Goal: Contribute content: Add original content to the website for others to see

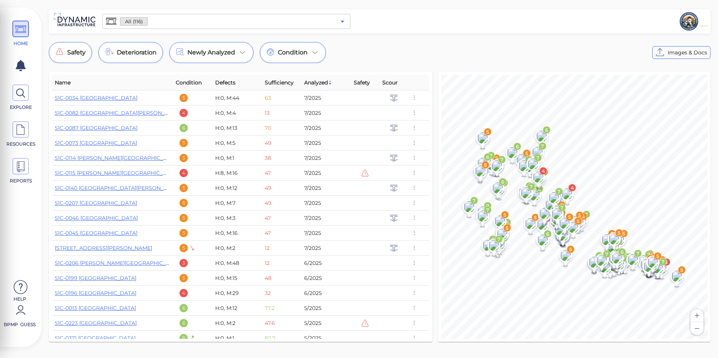
click at [346, 23] on icon "Open" at bounding box center [342, 21] width 9 height 9
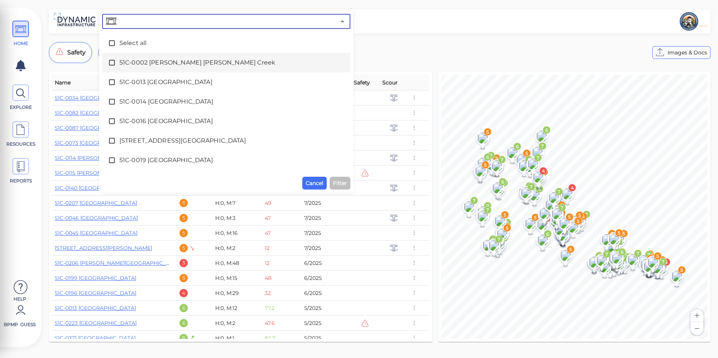
click at [168, 64] on span "51C-0002 [PERSON_NAME] [PERSON_NAME] Creek" at bounding box center [226, 62] width 214 height 9
click at [341, 183] on span "Filter" at bounding box center [340, 183] width 14 height 9
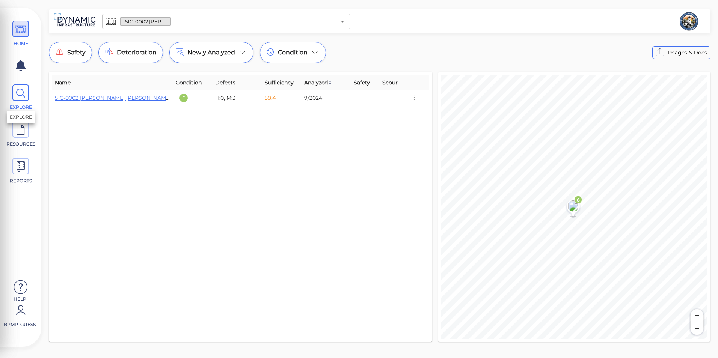
click at [24, 98] on icon at bounding box center [20, 93] width 11 height 17
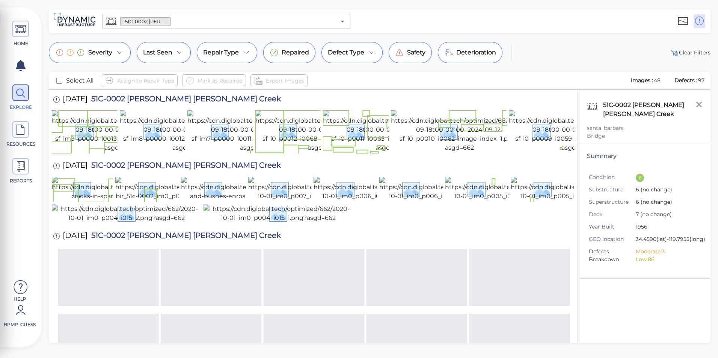
click at [534, 224] on div at bounding box center [313, 214] width 522 height 19
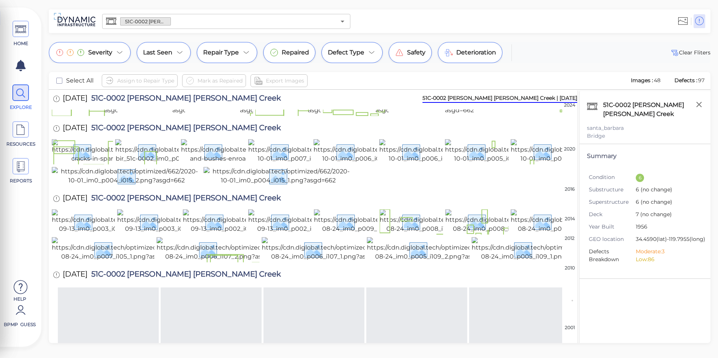
click at [550, 60] on div "Severity Last Seen Repair Type Repaired Defect Type Safety Deterioration Clear …" at bounding box center [380, 52] width 662 height 21
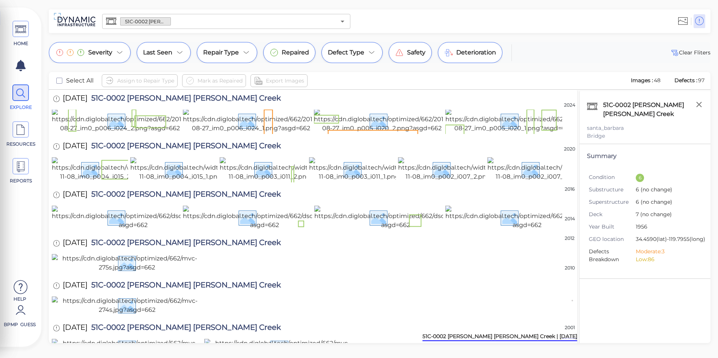
scroll to position [980, 0]
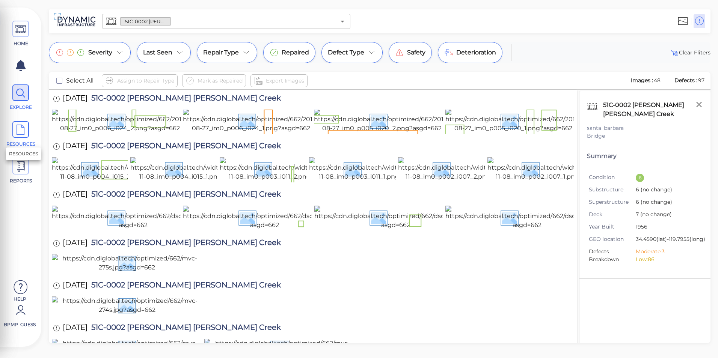
click at [26, 131] on span at bounding box center [20, 129] width 17 height 17
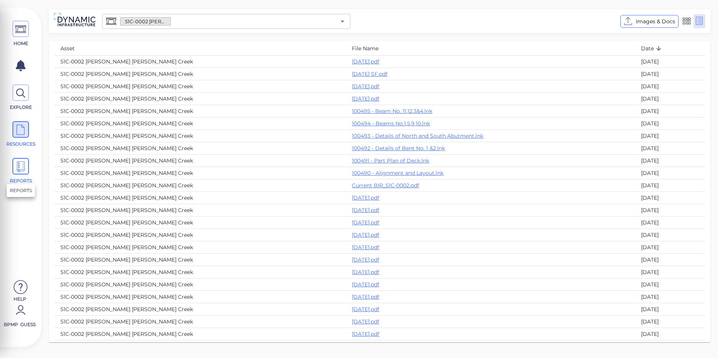
click at [21, 161] on icon at bounding box center [20, 166] width 11 height 17
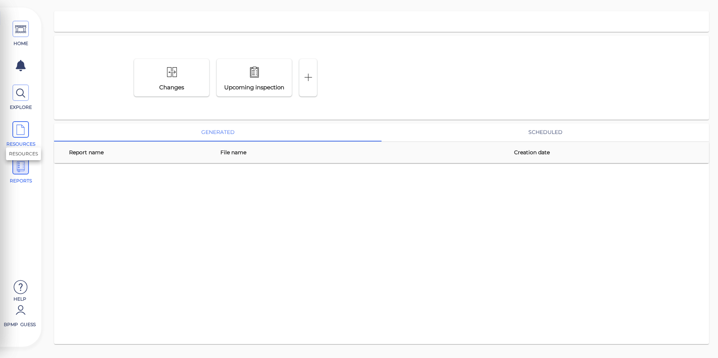
click at [24, 133] on icon at bounding box center [20, 130] width 11 height 17
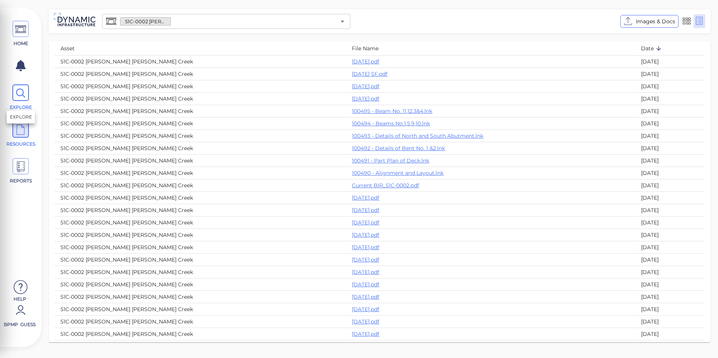
click at [23, 100] on icon at bounding box center [20, 93] width 11 height 17
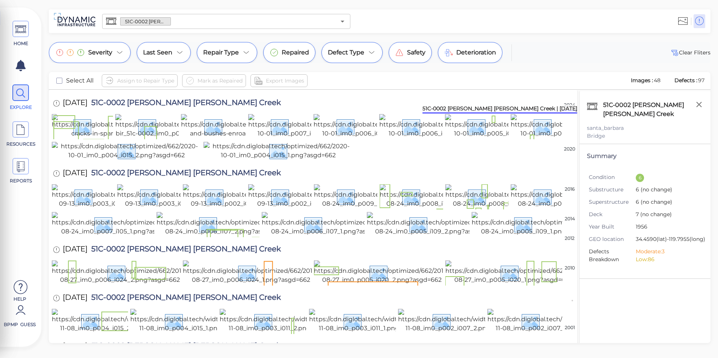
scroll to position [74, 0]
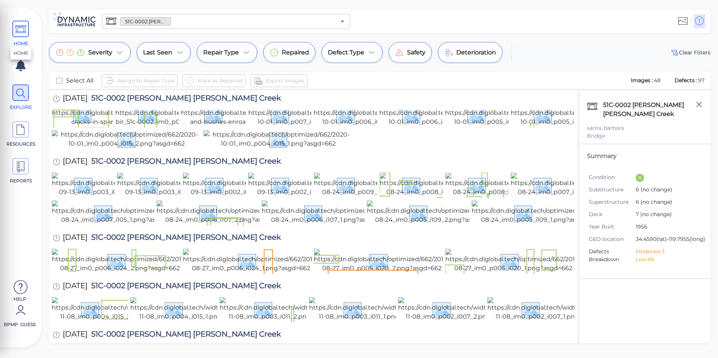
click at [18, 28] on icon at bounding box center [20, 29] width 11 height 17
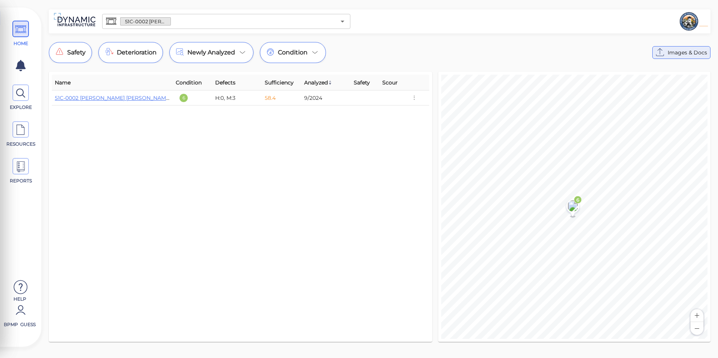
click at [670, 50] on span "Images & Docs" at bounding box center [687, 52] width 39 height 9
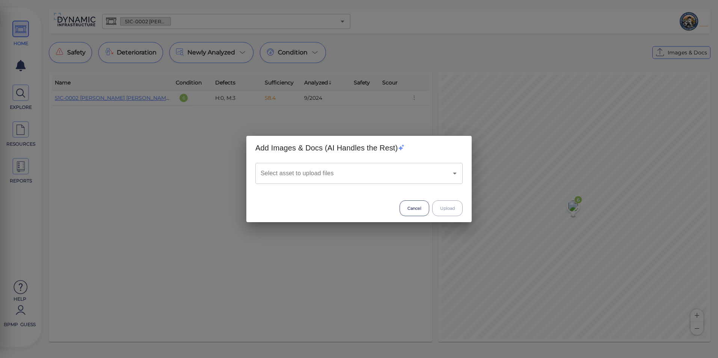
click at [409, 182] on div "Select asset to upload files" at bounding box center [358, 173] width 207 height 21
type input "2"
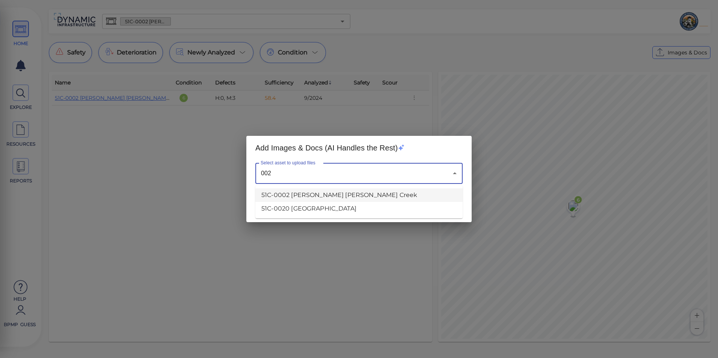
click at [339, 195] on li "51C-0002 [PERSON_NAME] [PERSON_NAME] Creek" at bounding box center [358, 196] width 207 height 14
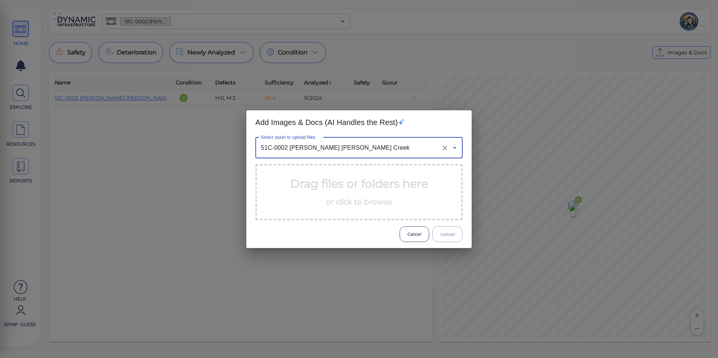
type input "51C-0002 [PERSON_NAME] [PERSON_NAME] Creek"
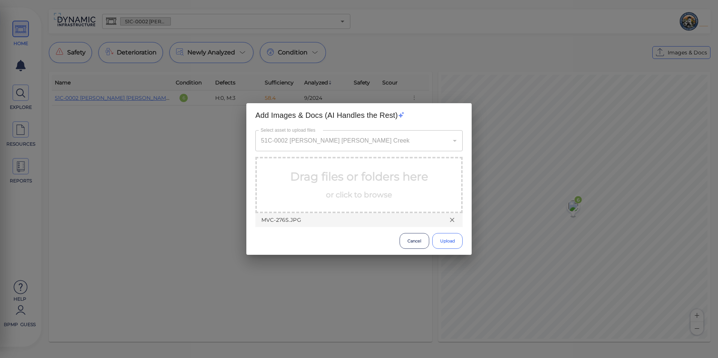
click at [449, 239] on button "Upload" at bounding box center [447, 241] width 30 height 16
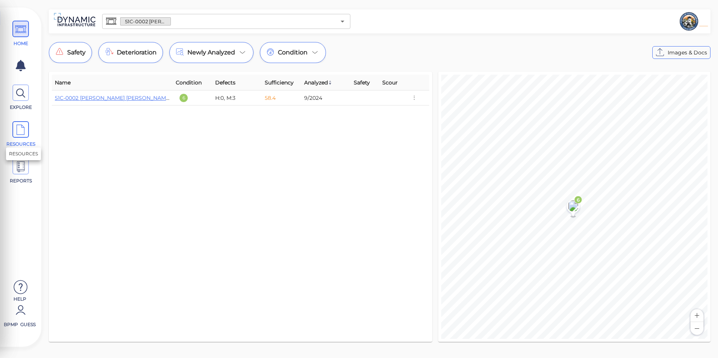
click at [20, 134] on icon at bounding box center [20, 130] width 11 height 17
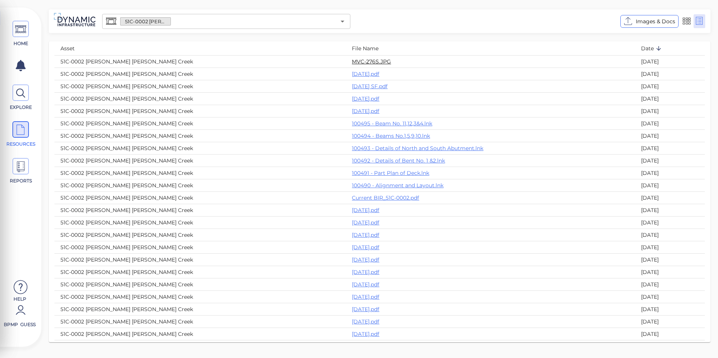
click at [352, 58] on link "MVC-276S.JPG" at bounding box center [371, 61] width 39 height 7
drag, startPoint x: 138, startPoint y: 60, endPoint x: 486, endPoint y: 11, distance: 351.2
click at [486, 11] on div "Images & Docs" at bounding box center [531, 21] width 356 height 21
click at [342, 25] on icon "Open" at bounding box center [342, 21] width 9 height 9
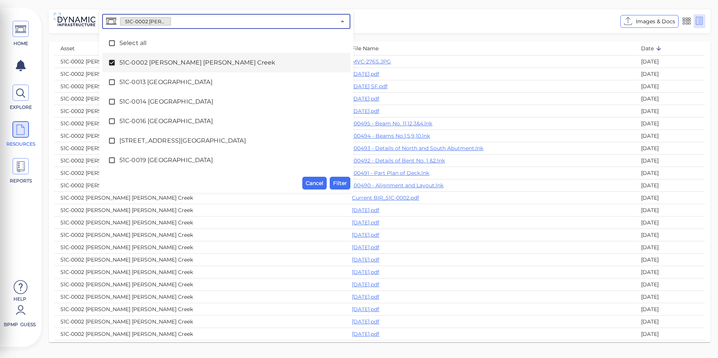
click at [146, 62] on span "51C-0002 [PERSON_NAME] [PERSON_NAME] Creek" at bounding box center [226, 62] width 214 height 9
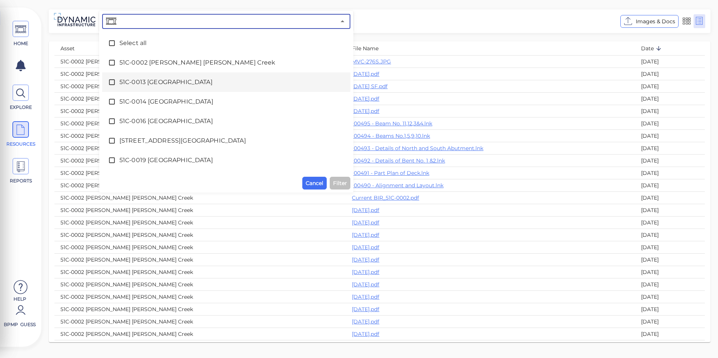
click at [139, 80] on span "51C-0013 [GEOGRAPHIC_DATA]" at bounding box center [226, 82] width 214 height 9
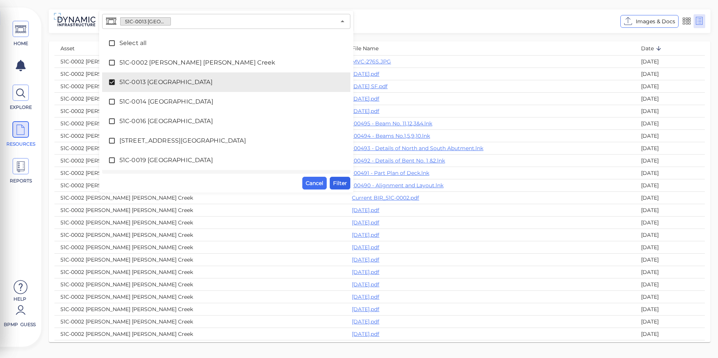
click at [341, 185] on span "Filter" at bounding box center [340, 183] width 14 height 9
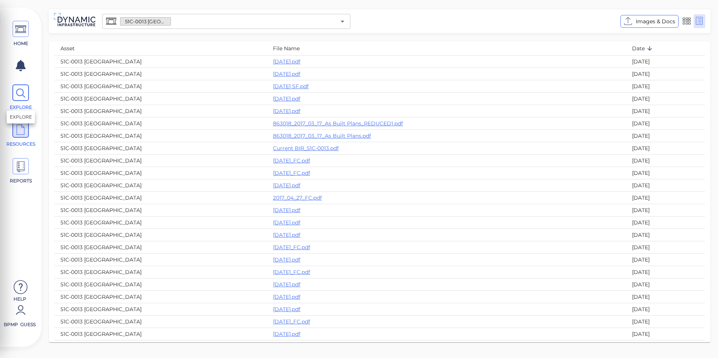
click at [24, 98] on icon at bounding box center [20, 93] width 11 height 17
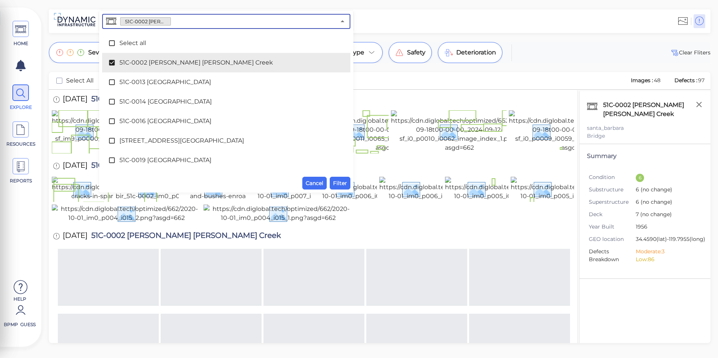
click at [332, 24] on input "text" at bounding box center [253, 21] width 165 height 11
click at [133, 63] on span "51C-0002 [PERSON_NAME] [PERSON_NAME] Creek" at bounding box center [226, 62] width 214 height 9
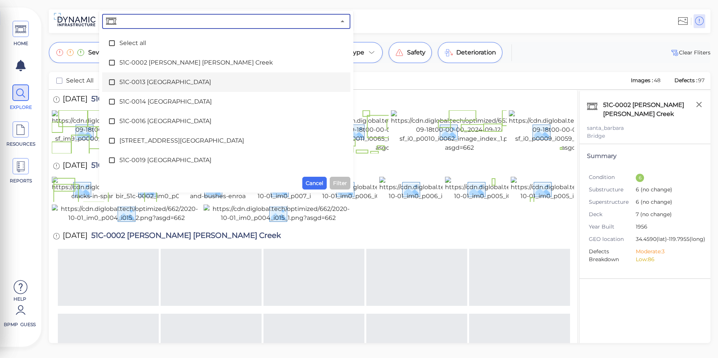
click at [128, 75] on div "51C-0013 [GEOGRAPHIC_DATA]" at bounding box center [226, 82] width 236 height 15
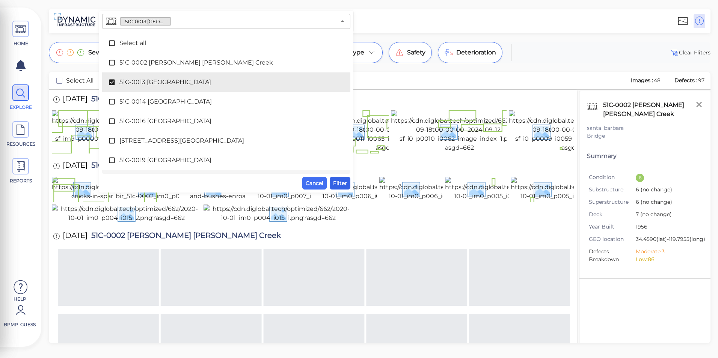
click at [339, 180] on span "Filter" at bounding box center [340, 183] width 14 height 9
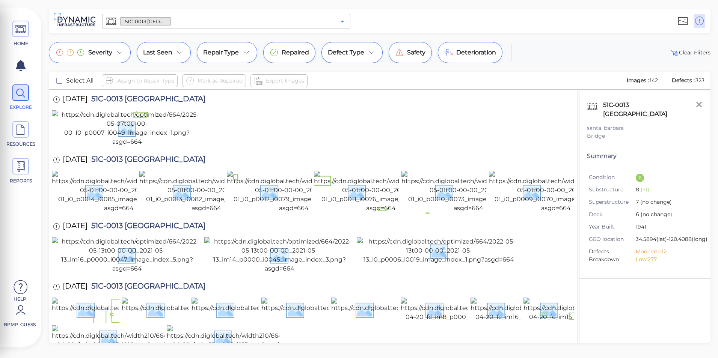
click at [342, 26] on icon "Open" at bounding box center [342, 21] width 9 height 9
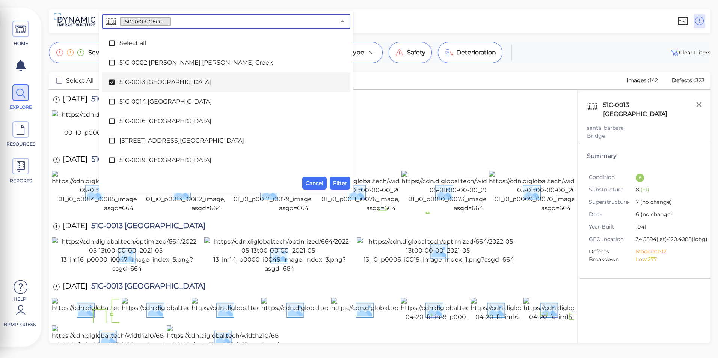
click at [184, 78] on span "51C-0013 [GEOGRAPHIC_DATA]" at bounding box center [226, 82] width 214 height 9
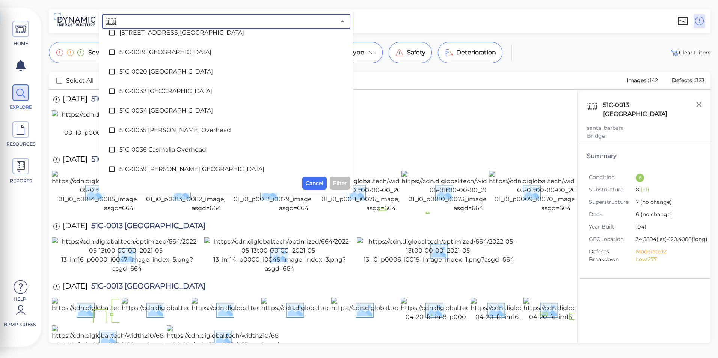
scroll to position [113, 0]
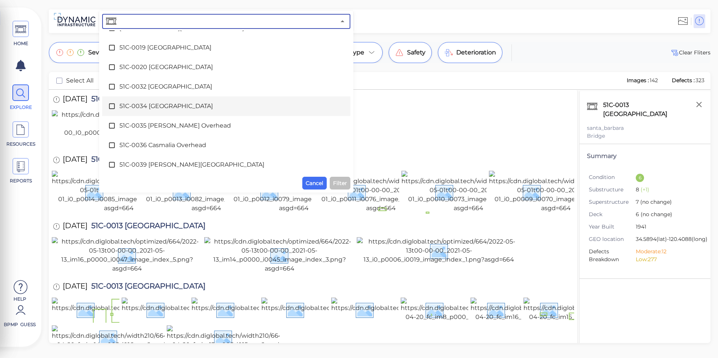
click at [166, 101] on div "51C-0034 [GEOGRAPHIC_DATA]" at bounding box center [226, 106] width 236 height 15
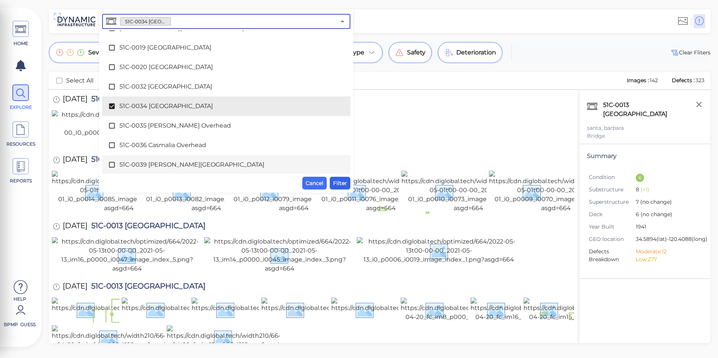
click at [341, 182] on span "Filter" at bounding box center [340, 183] width 14 height 9
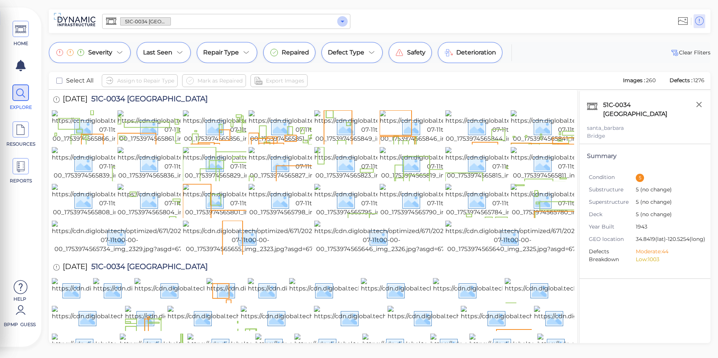
click at [344, 23] on icon "Open" at bounding box center [342, 21] width 9 height 9
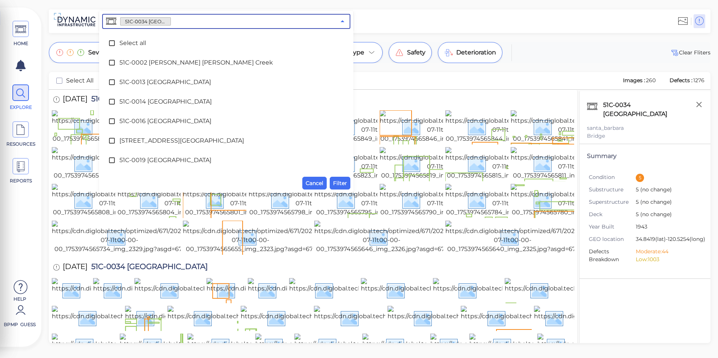
scroll to position [55, 0]
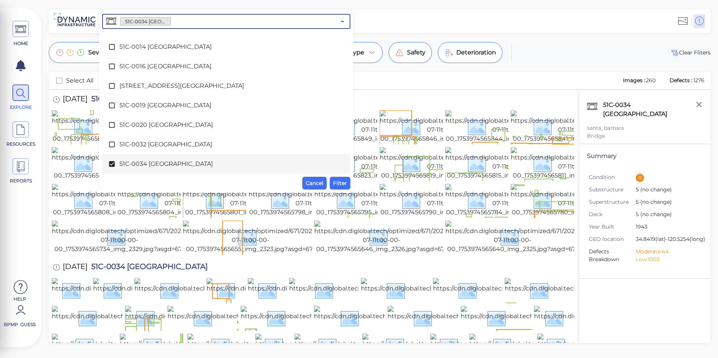
click at [151, 160] on div "51C-0034 [GEOGRAPHIC_DATA]" at bounding box center [226, 164] width 236 height 15
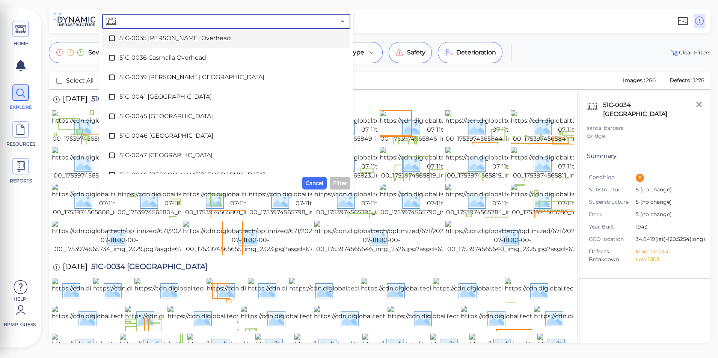
scroll to position [205, 0]
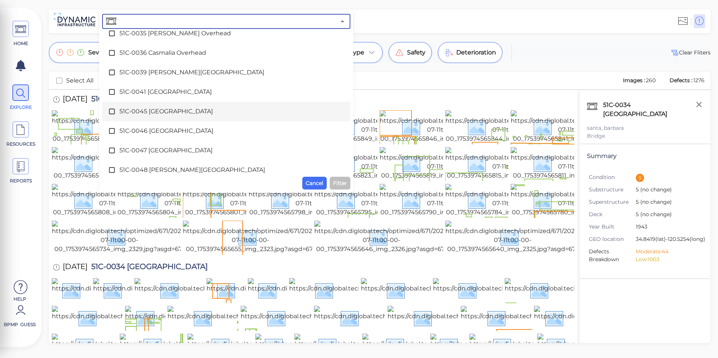
click at [190, 107] on div "51C-0045 [GEOGRAPHIC_DATA]" at bounding box center [226, 111] width 236 height 15
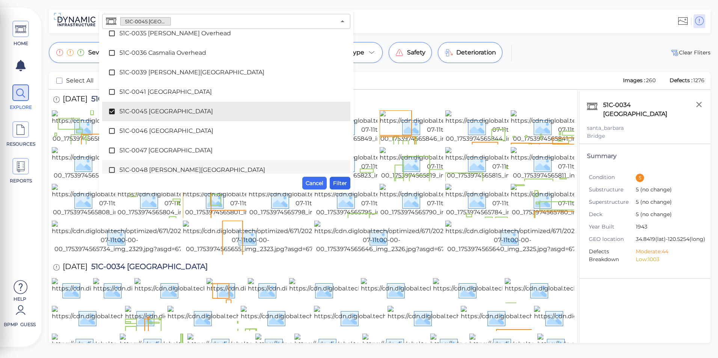
click at [343, 185] on span "Filter" at bounding box center [340, 183] width 14 height 9
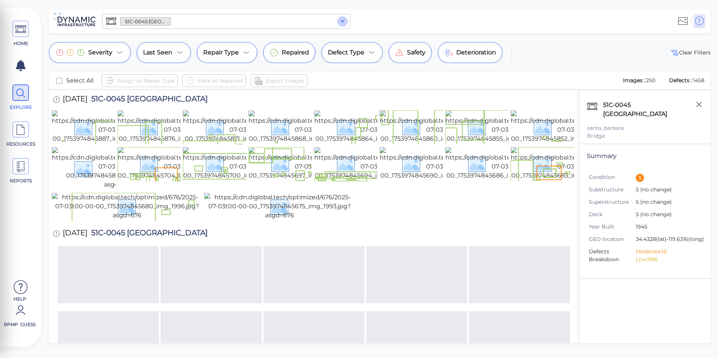
click at [345, 20] on icon "Open" at bounding box center [342, 21] width 9 height 9
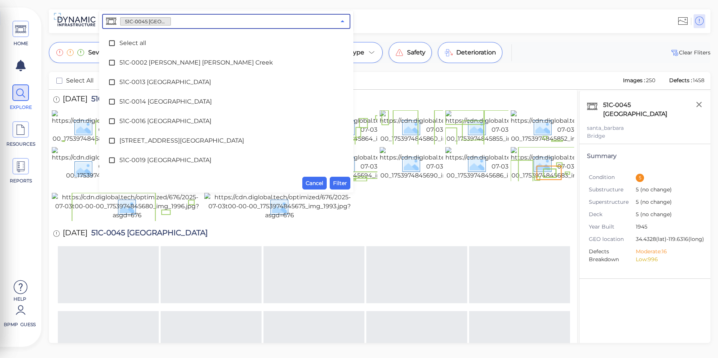
scroll to position [152, 0]
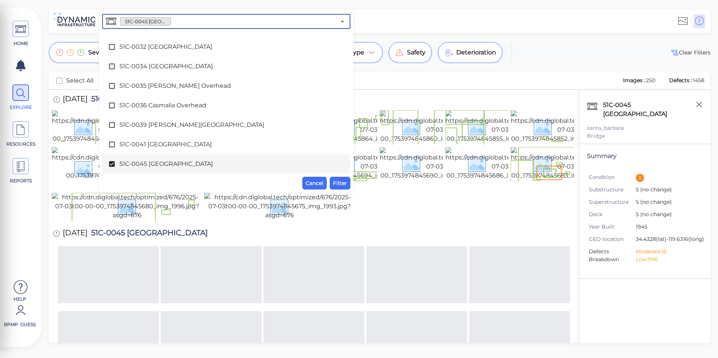
click at [160, 161] on span "51C-0045 [GEOGRAPHIC_DATA]" at bounding box center [226, 164] width 214 height 9
click at [430, 221] on div at bounding box center [313, 207] width 522 height 28
click at [313, 181] on span "Cancel" at bounding box center [315, 183] width 18 height 9
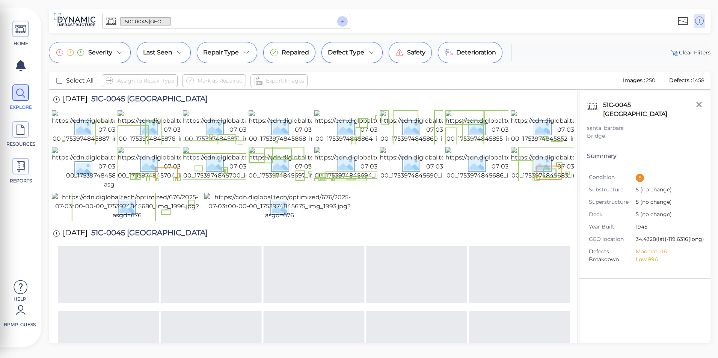
click at [341, 20] on icon "Open" at bounding box center [342, 21] width 9 height 9
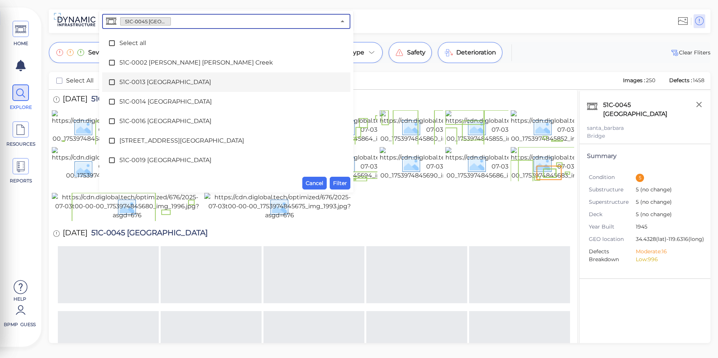
click at [160, 79] on span "51C-0013 [GEOGRAPHIC_DATA]" at bounding box center [226, 82] width 214 height 9
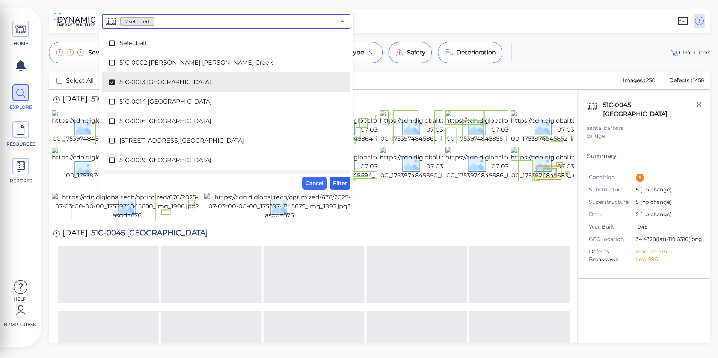
click at [338, 187] on span "Filter" at bounding box center [340, 183] width 14 height 9
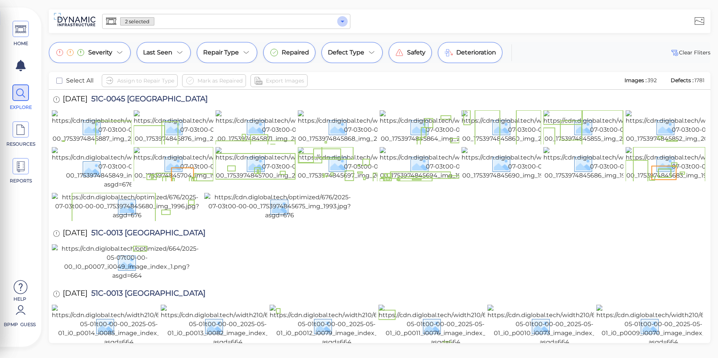
click at [338, 18] on icon "Open" at bounding box center [342, 21] width 9 height 9
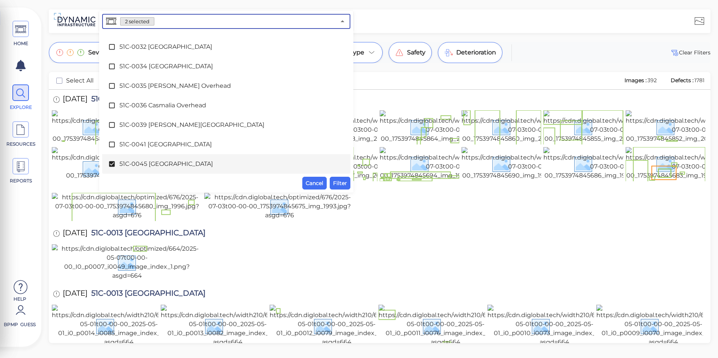
click at [142, 166] on span "51C-0045 [GEOGRAPHIC_DATA]" at bounding box center [226, 164] width 214 height 9
click at [331, 181] on button "Filter" at bounding box center [340, 183] width 21 height 13
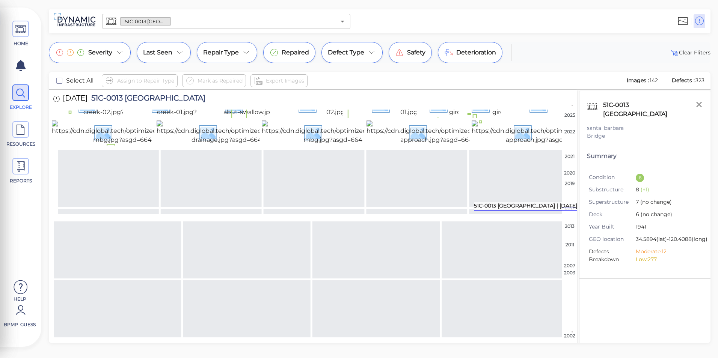
scroll to position [984, 0]
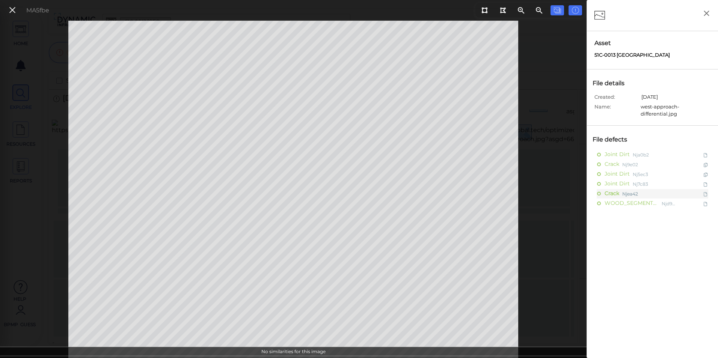
click at [589, 171] on div "File defects Joint Dirt Nja0b2 Crack Nj9e02 Joint Dirt Nj5ec3 Joint Dirt Nj7c83…" at bounding box center [652, 298] width 131 height 345
click at [581, 174] on div "MA5fbe" at bounding box center [293, 190] width 587 height 338
click at [8, 11] on button at bounding box center [12, 10] width 13 height 11
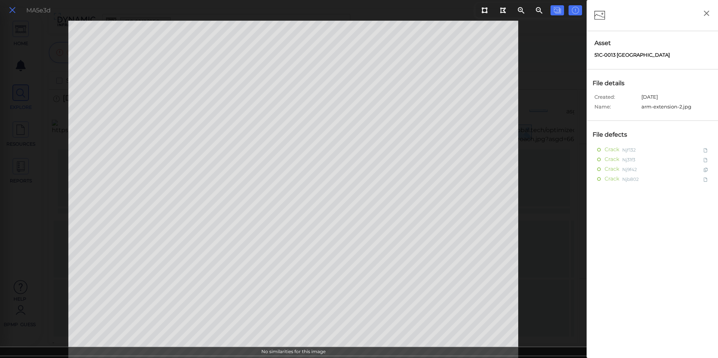
click at [10, 6] on icon at bounding box center [12, 10] width 8 height 10
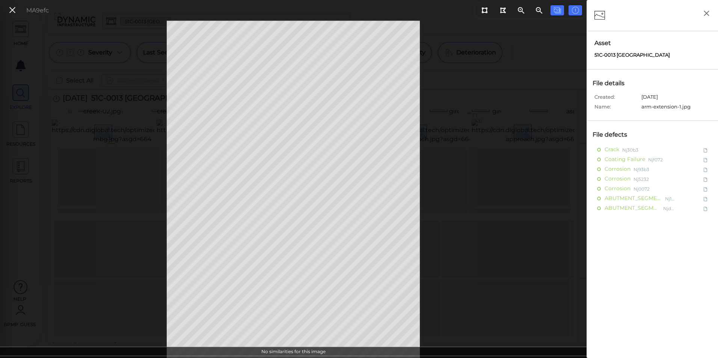
click at [19, 8] on div "MA9efc" at bounding box center [27, 10] width 50 height 16
click at [14, 10] on icon at bounding box center [12, 10] width 8 height 10
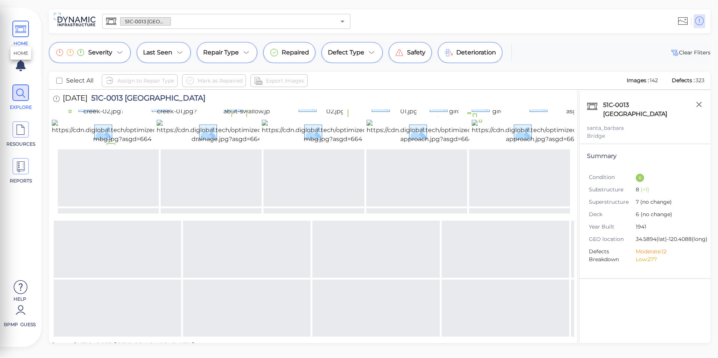
click at [29, 30] on span "HOME" at bounding box center [21, 34] width 34 height 26
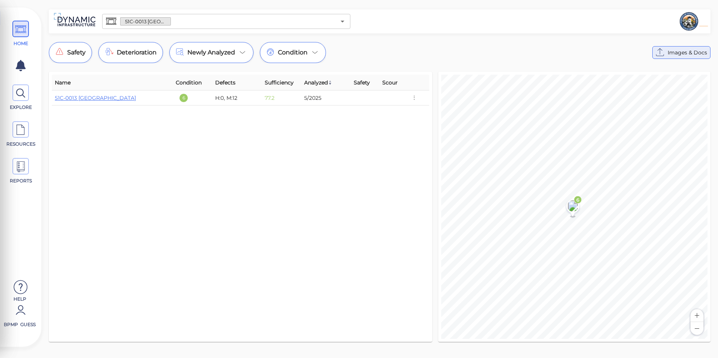
click at [681, 53] on span "Images & Docs" at bounding box center [687, 52] width 39 height 9
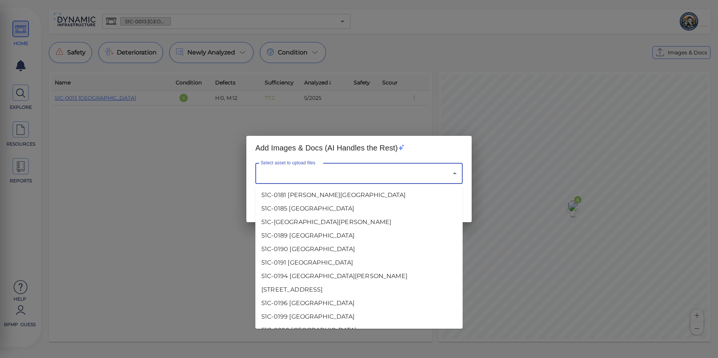
click at [307, 171] on input "Select asset to upload files" at bounding box center [349, 173] width 180 height 14
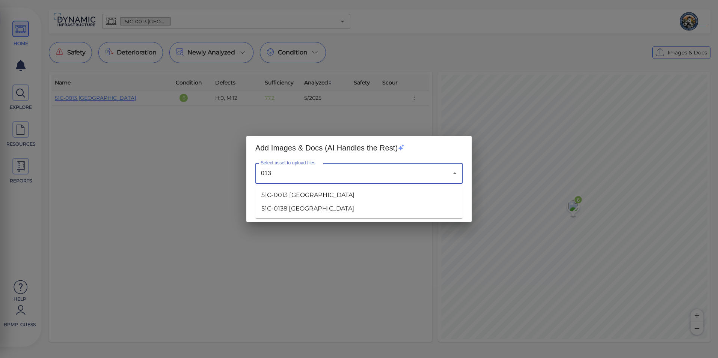
click at [346, 196] on li "51C-0013 [GEOGRAPHIC_DATA]" at bounding box center [358, 196] width 207 height 14
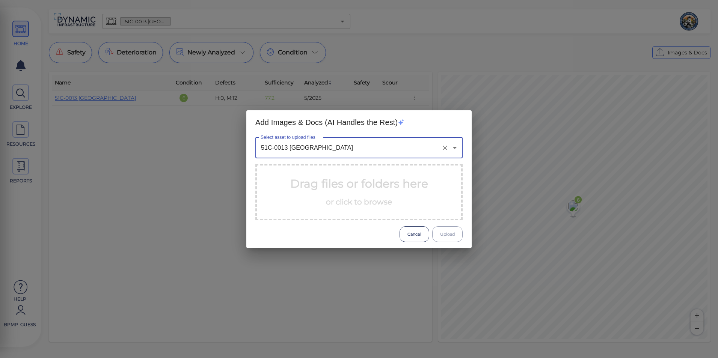
type input "51C-0013 [GEOGRAPHIC_DATA]"
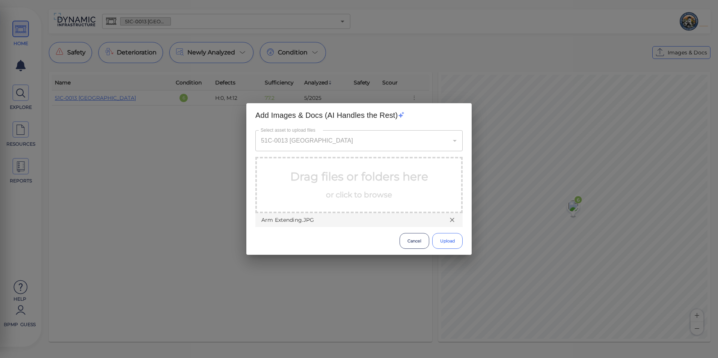
click at [445, 240] on button "Upload" at bounding box center [447, 241] width 30 height 16
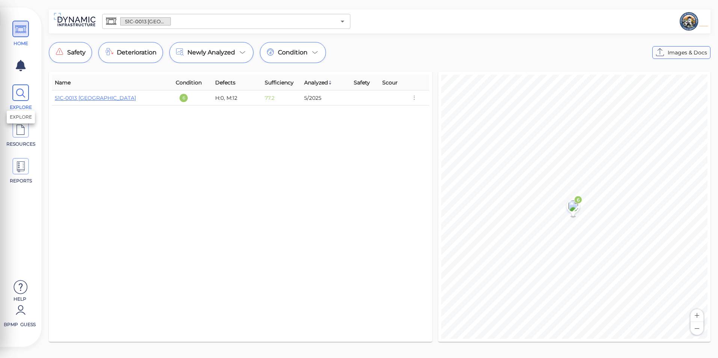
click at [20, 100] on icon at bounding box center [20, 93] width 11 height 17
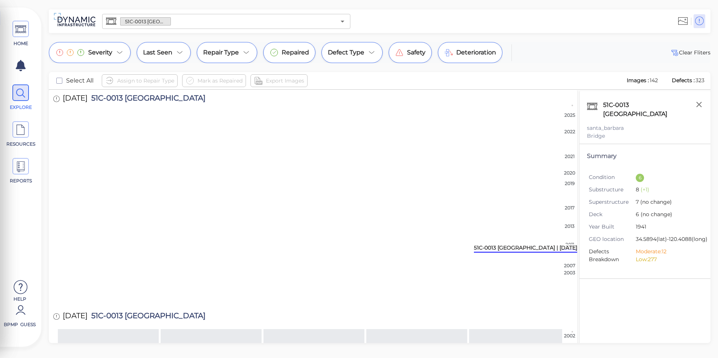
scroll to position [1353, 0]
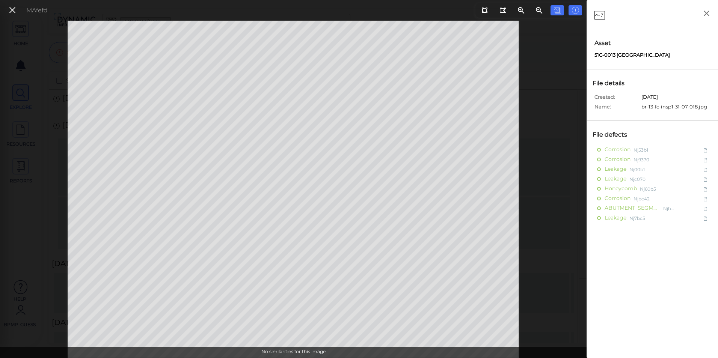
click at [578, 160] on div "MAfefd" at bounding box center [293, 190] width 587 height 338
click at [15, 10] on icon at bounding box center [12, 10] width 8 height 10
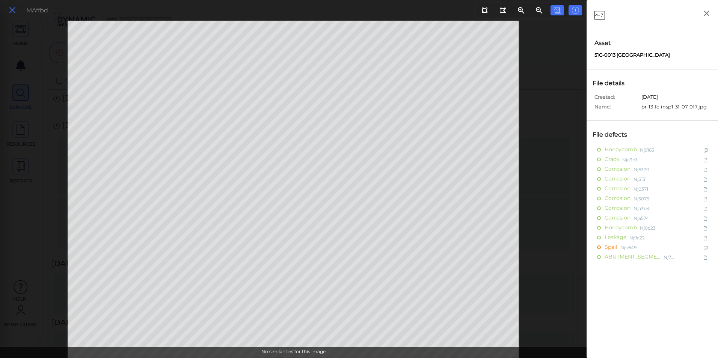
click at [13, 12] on icon at bounding box center [12, 10] width 8 height 10
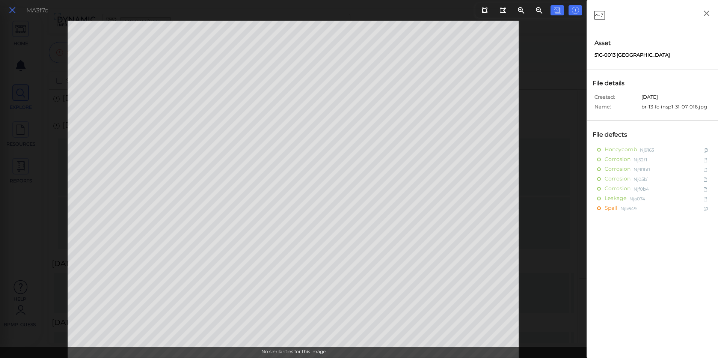
click at [10, 7] on icon at bounding box center [12, 10] width 8 height 10
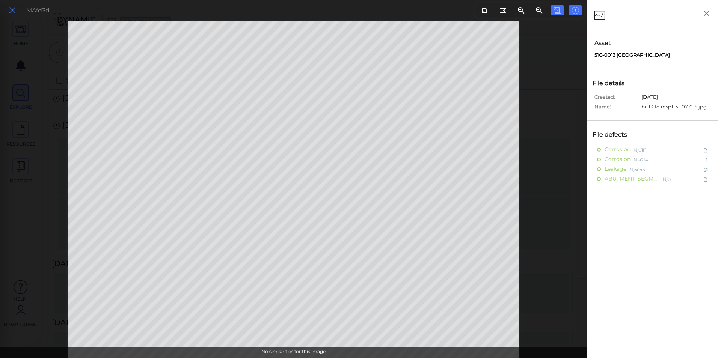
click at [12, 11] on icon at bounding box center [12, 10] width 8 height 10
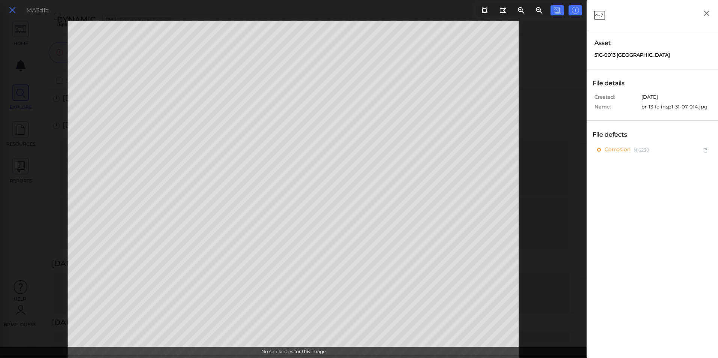
click at [17, 10] on button at bounding box center [12, 10] width 13 height 11
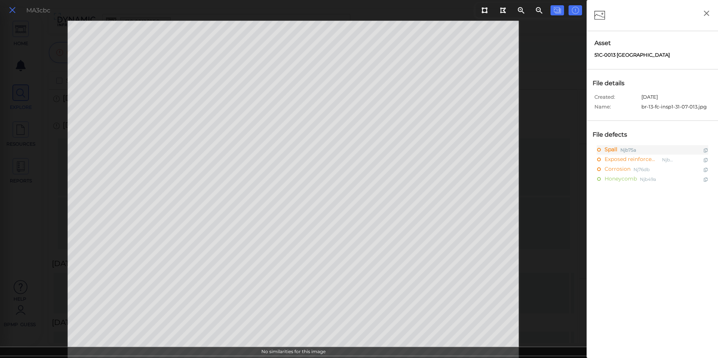
click at [12, 11] on icon at bounding box center [12, 10] width 8 height 10
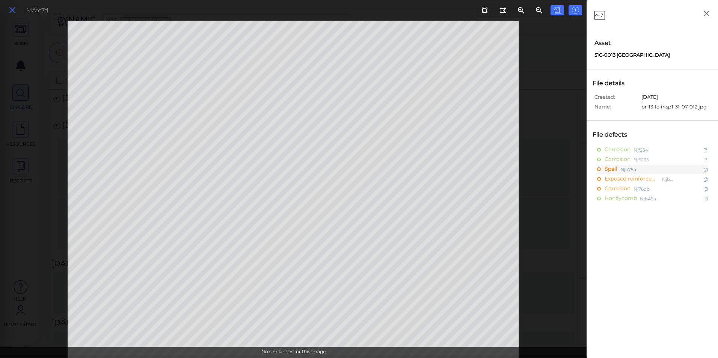
click at [16, 12] on icon at bounding box center [12, 10] width 8 height 10
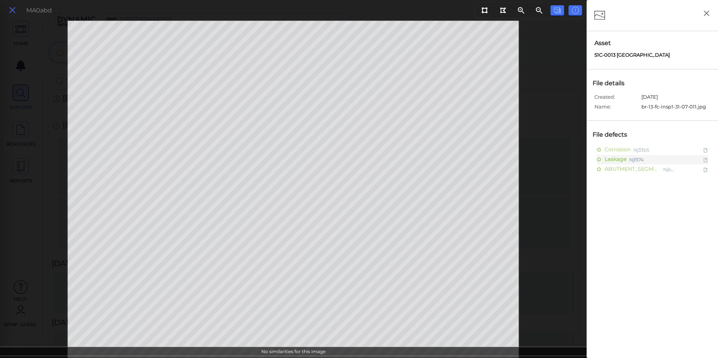
click at [12, 14] on icon at bounding box center [12, 10] width 8 height 10
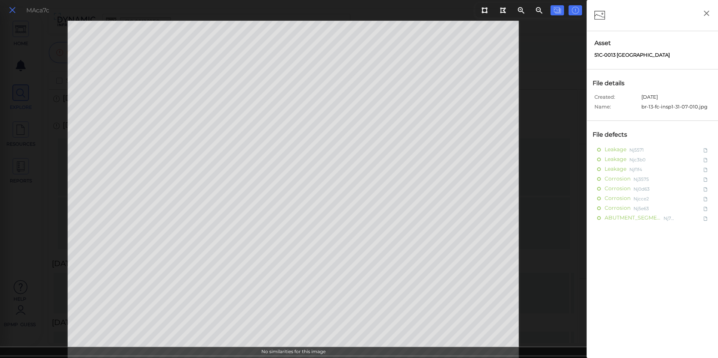
click at [8, 9] on button at bounding box center [12, 10] width 13 height 11
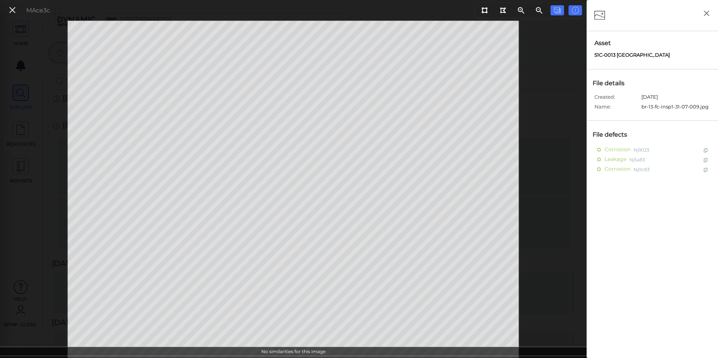
click at [10, 7] on icon at bounding box center [12, 10] width 8 height 10
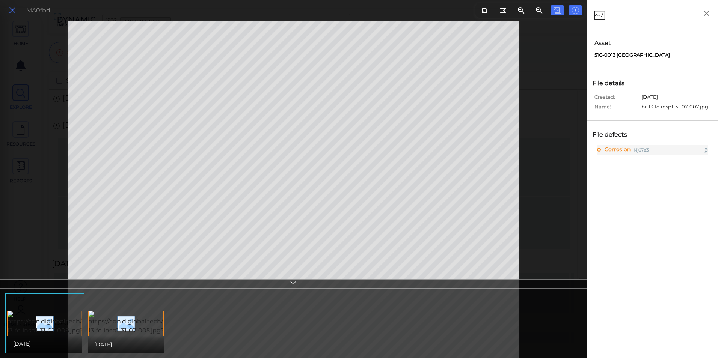
click at [15, 8] on icon at bounding box center [12, 10] width 8 height 10
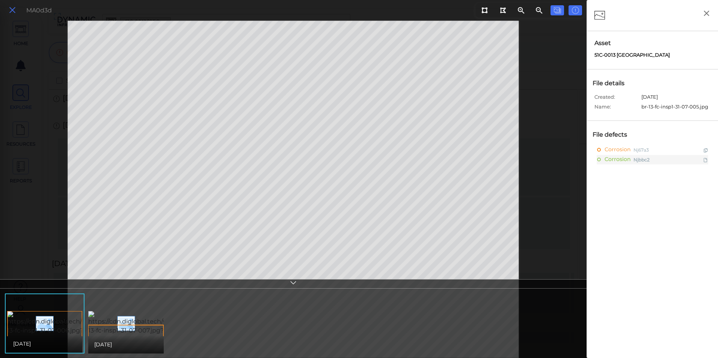
click at [12, 8] on icon at bounding box center [12, 10] width 8 height 10
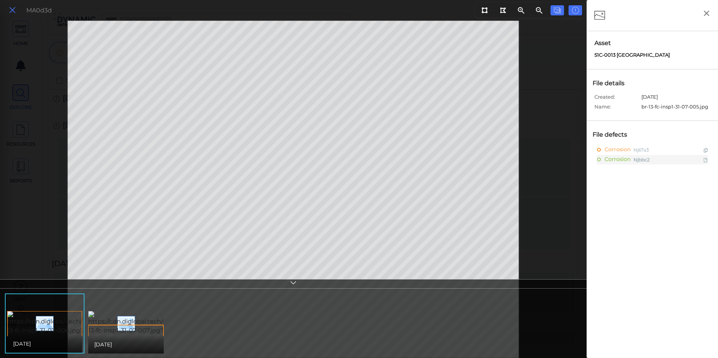
click at [9, 9] on icon at bounding box center [12, 10] width 8 height 10
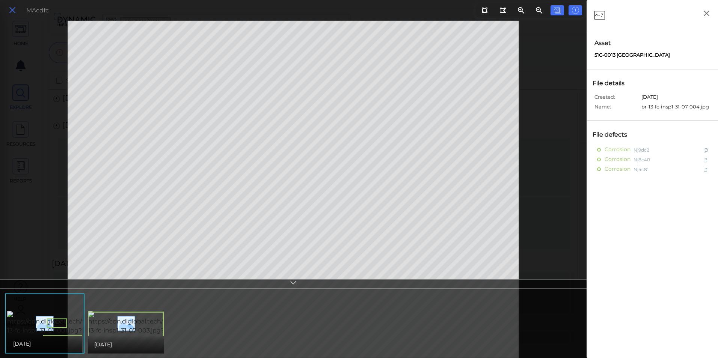
click at [10, 13] on icon at bounding box center [12, 10] width 8 height 10
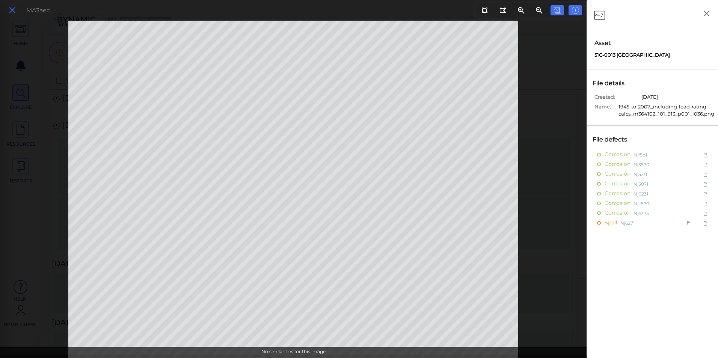
click at [15, 7] on icon at bounding box center [12, 10] width 8 height 10
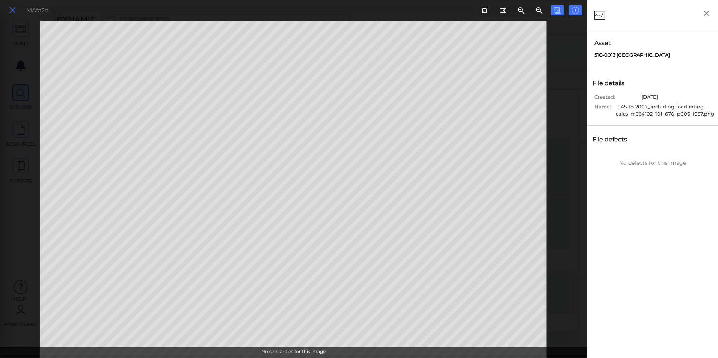
click at [12, 11] on icon at bounding box center [12, 10] width 8 height 10
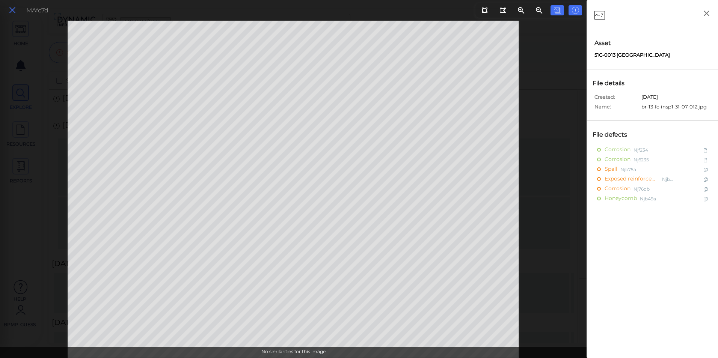
click at [18, 10] on button at bounding box center [12, 10] width 13 height 11
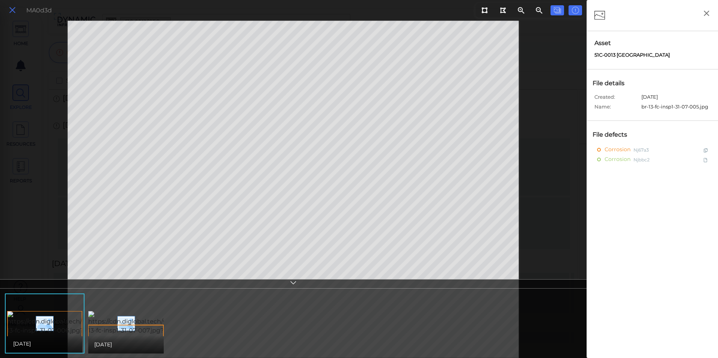
click at [14, 12] on icon at bounding box center [12, 10] width 8 height 10
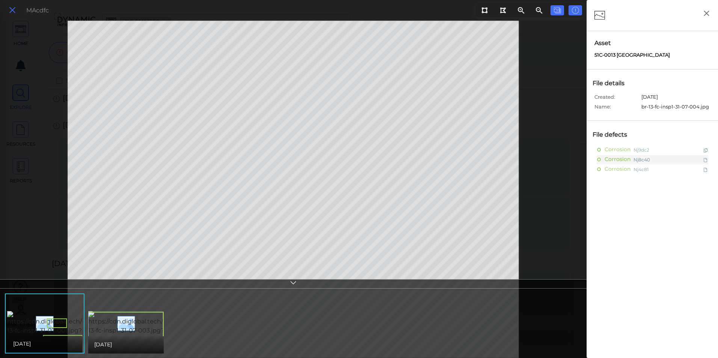
click at [7, 8] on button at bounding box center [12, 10] width 13 height 11
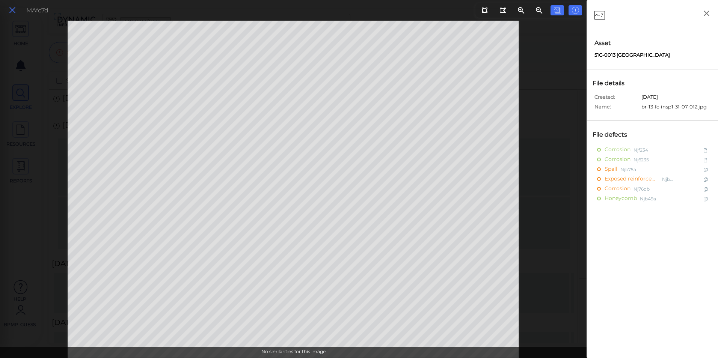
click at [12, 6] on icon at bounding box center [12, 10] width 8 height 10
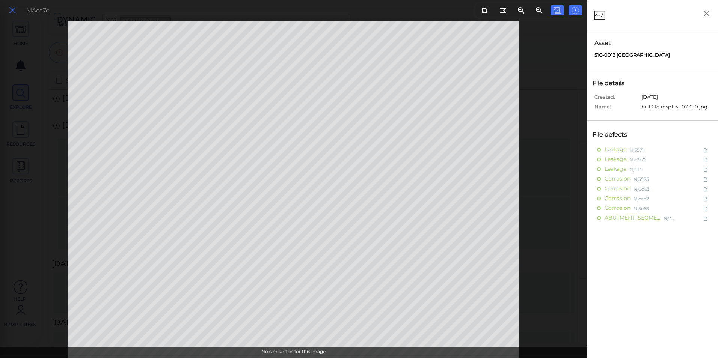
click at [11, 12] on icon at bounding box center [12, 10] width 8 height 10
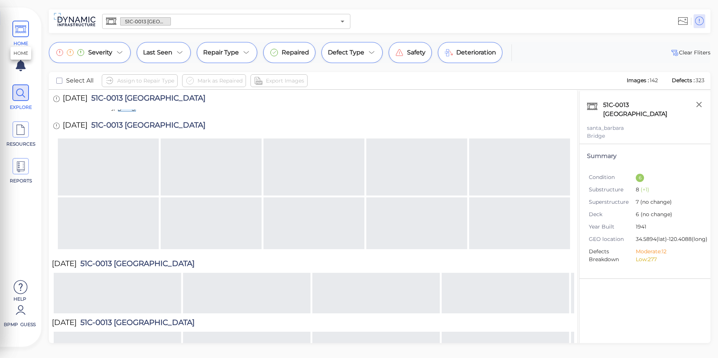
click at [19, 35] on icon at bounding box center [20, 29] width 11 height 17
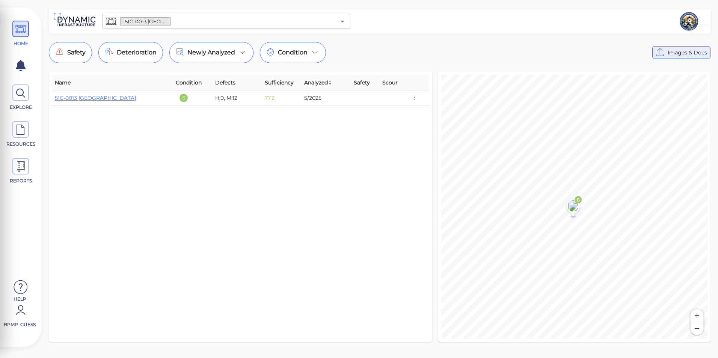
click at [666, 52] on icon at bounding box center [660, 53] width 12 height 12
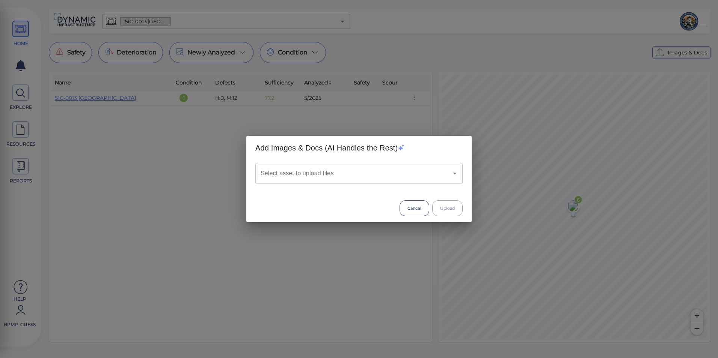
click at [348, 180] on input "Select asset to upload files" at bounding box center [349, 173] width 180 height 14
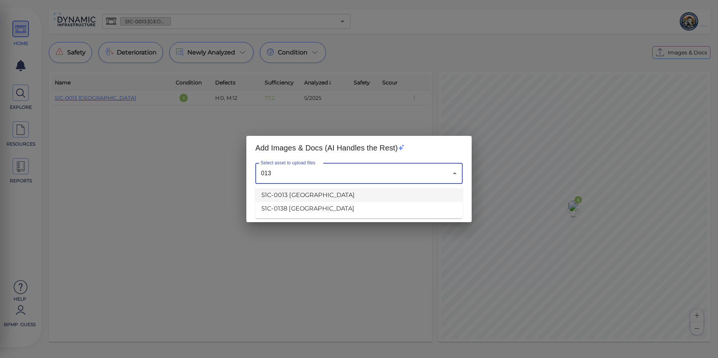
click at [331, 200] on li "51C-0013 [GEOGRAPHIC_DATA]" at bounding box center [358, 196] width 207 height 14
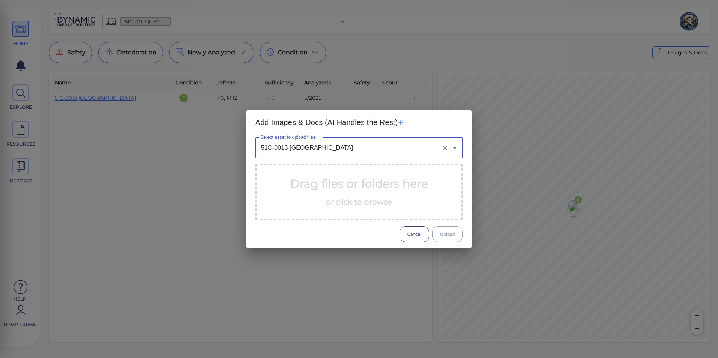
type input "51C-0013 [GEOGRAPHIC_DATA]"
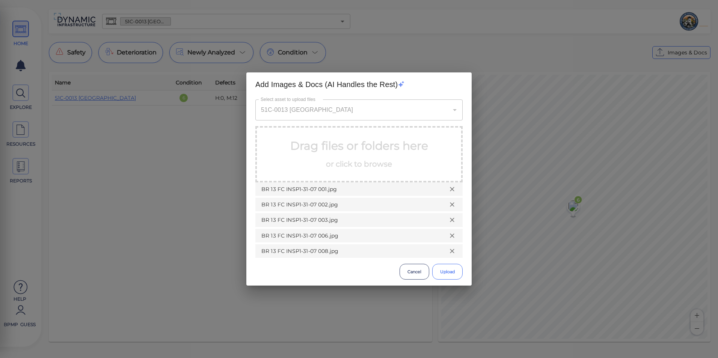
click at [455, 267] on button "Upload" at bounding box center [447, 272] width 30 height 16
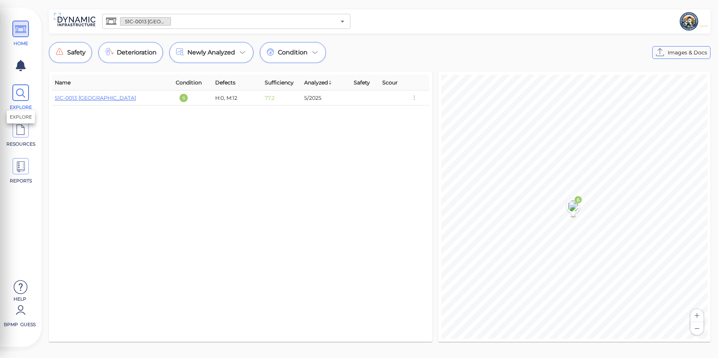
click at [22, 106] on span "EXPLORE" at bounding box center [21, 107] width 32 height 7
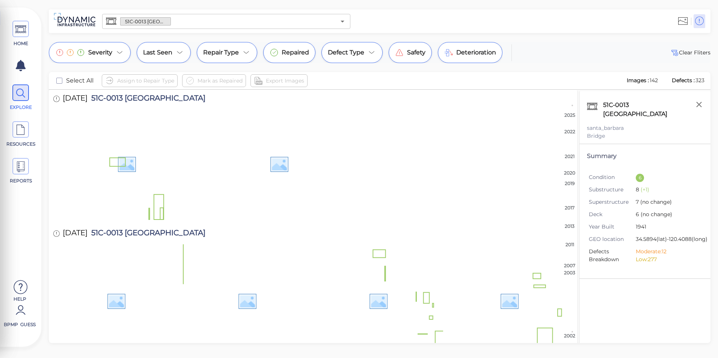
scroll to position [2532, 0]
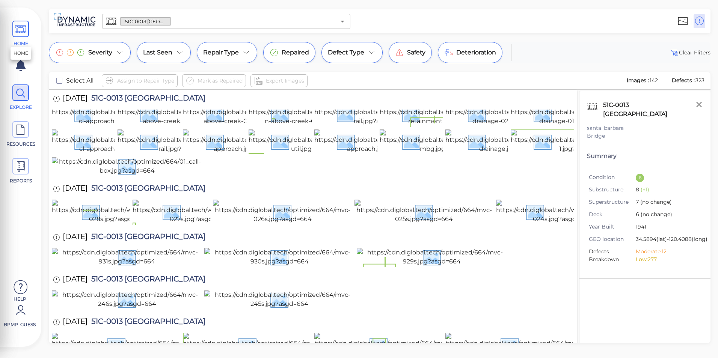
click at [19, 33] on icon at bounding box center [20, 29] width 11 height 17
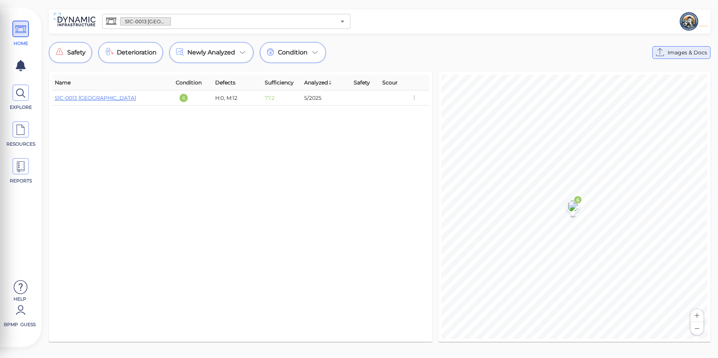
click at [680, 53] on span "Images & Docs" at bounding box center [687, 52] width 39 height 9
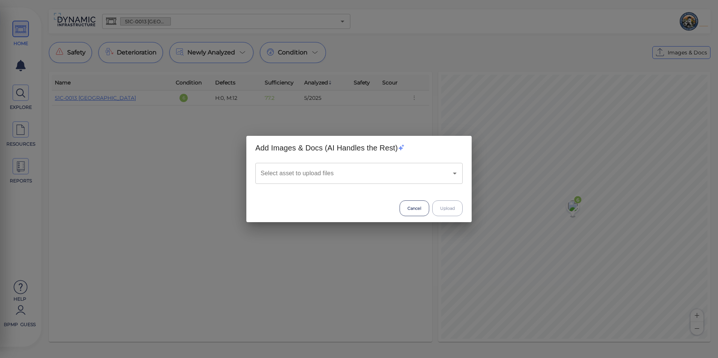
click at [378, 166] on div "Select asset to upload files" at bounding box center [358, 173] width 207 height 21
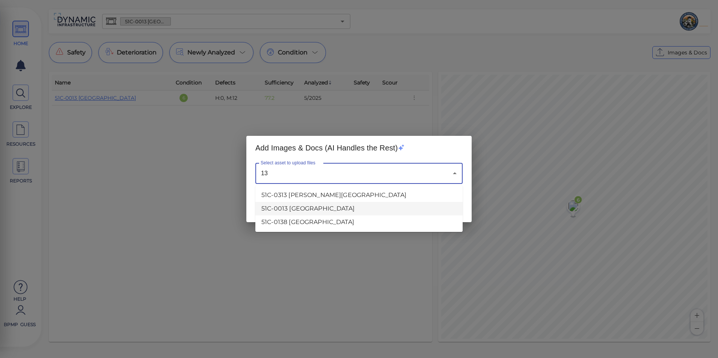
click at [309, 205] on li "51C-0013 [GEOGRAPHIC_DATA]" at bounding box center [358, 209] width 207 height 14
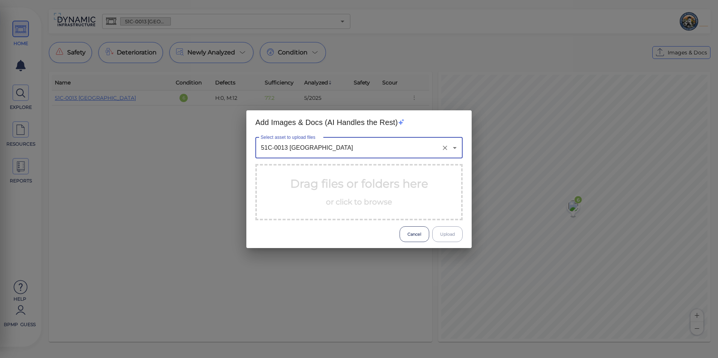
type input "51C-0013 [GEOGRAPHIC_DATA]"
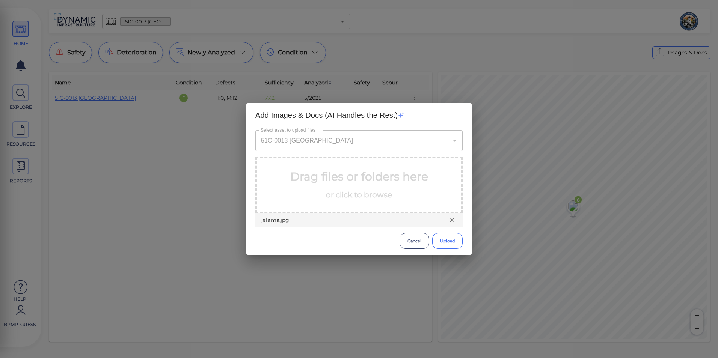
click at [450, 244] on button "Upload" at bounding box center [447, 241] width 30 height 16
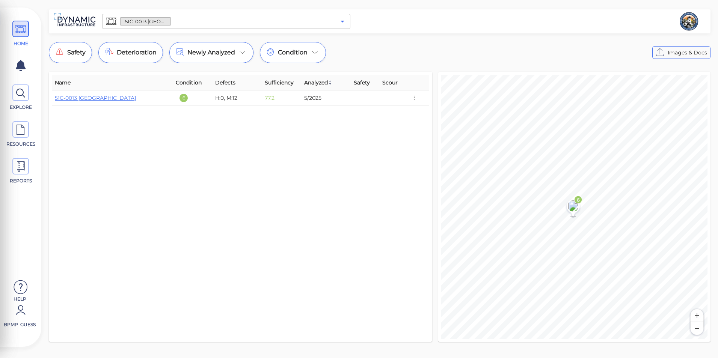
click at [338, 21] on icon "Open" at bounding box center [342, 21] width 9 height 9
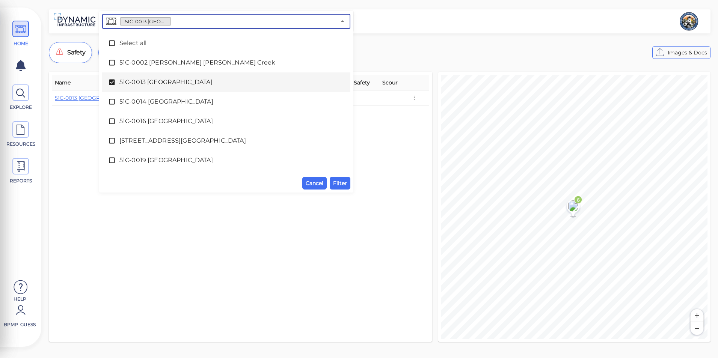
click at [185, 81] on span "51C-0013 [GEOGRAPHIC_DATA]" at bounding box center [226, 82] width 214 height 9
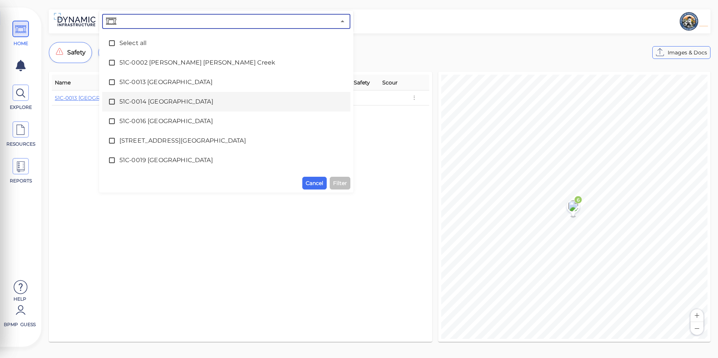
click at [181, 96] on div "51C-0014 [GEOGRAPHIC_DATA]" at bounding box center [226, 101] width 236 height 15
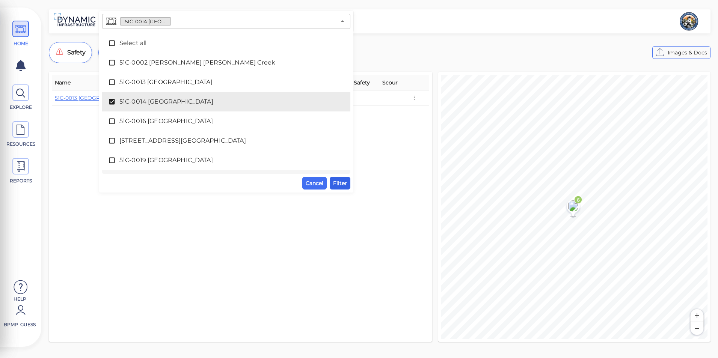
click at [340, 180] on span "Filter" at bounding box center [340, 183] width 14 height 9
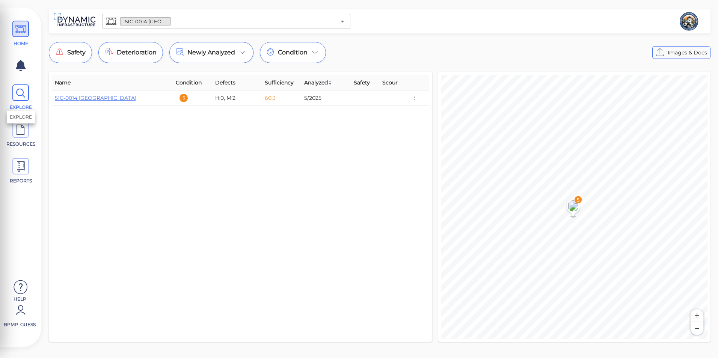
click at [20, 94] on icon at bounding box center [20, 93] width 11 height 17
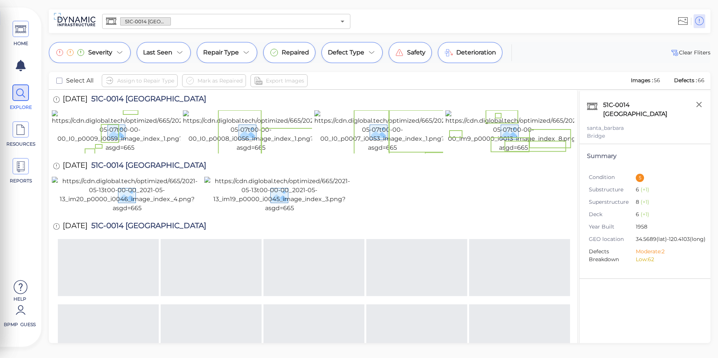
click at [548, 56] on div "Severity Last Seen Repair Type Repaired Defect Type Safety Deterioration Clear …" at bounding box center [380, 52] width 662 height 21
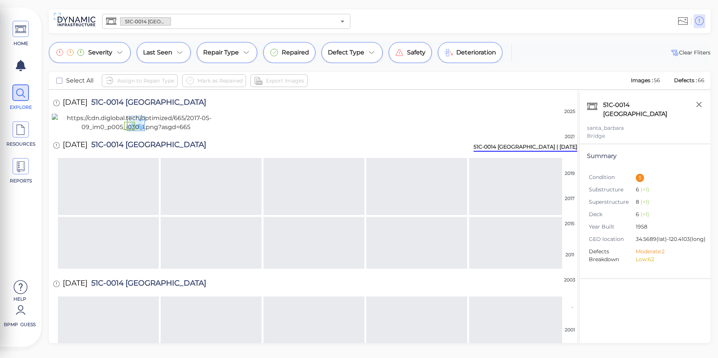
scroll to position [228, 0]
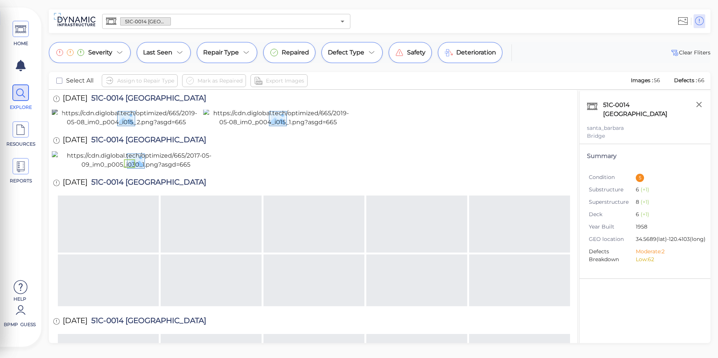
click at [152, 127] on img at bounding box center [126, 118] width 149 height 18
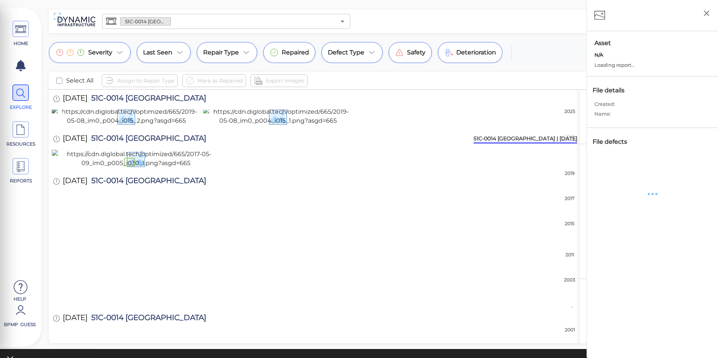
scroll to position [227, 0]
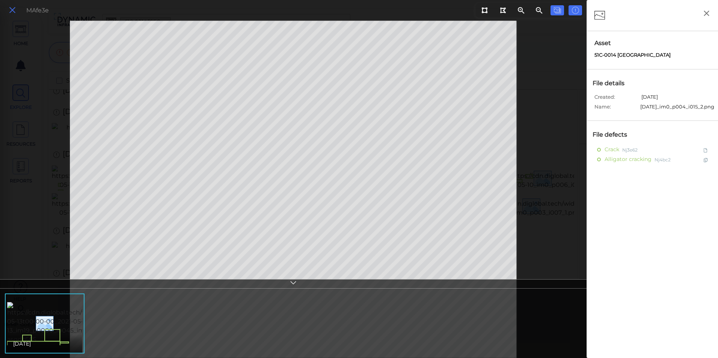
click at [12, 11] on icon at bounding box center [12, 10] width 8 height 10
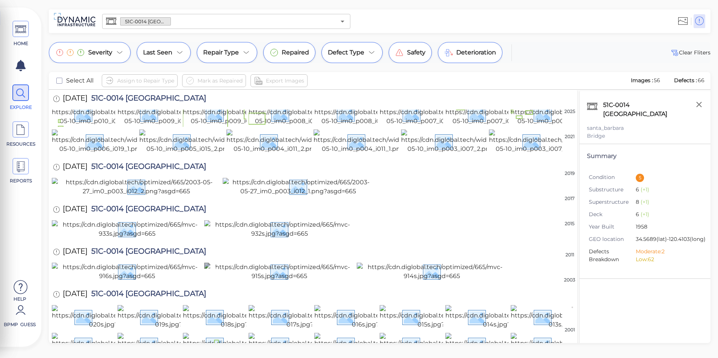
scroll to position [1213, 0]
click at [359, 333] on img at bounding box center [380, 345] width 132 height 24
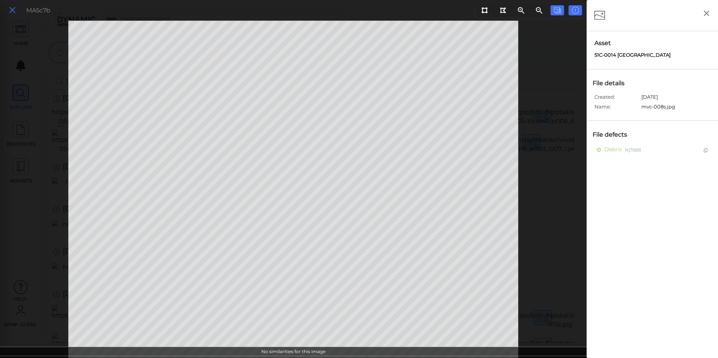
click at [18, 9] on button at bounding box center [12, 10] width 13 height 11
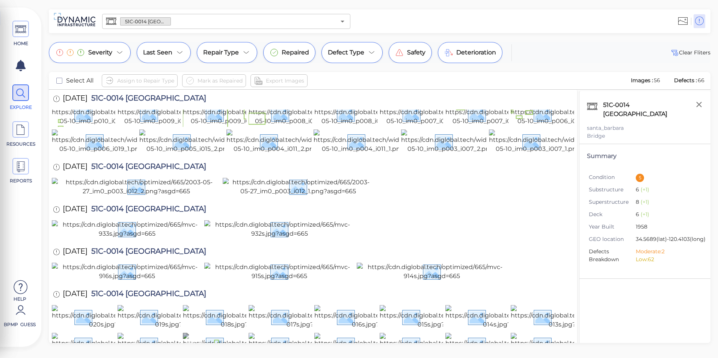
click at [237, 333] on img at bounding box center [249, 345] width 132 height 24
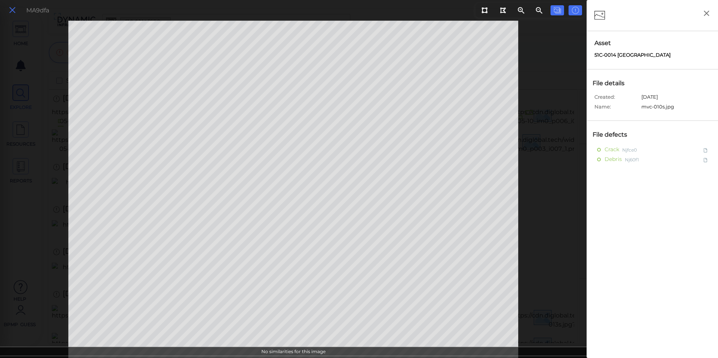
click at [13, 9] on icon at bounding box center [12, 10] width 8 height 10
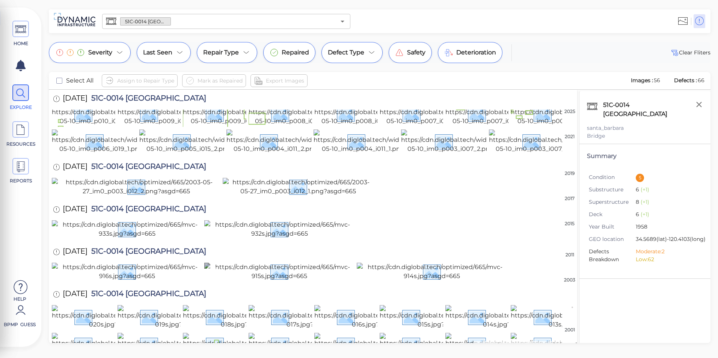
scroll to position [1213, 0]
click at [92, 333] on img at bounding box center [118, 345] width 132 height 24
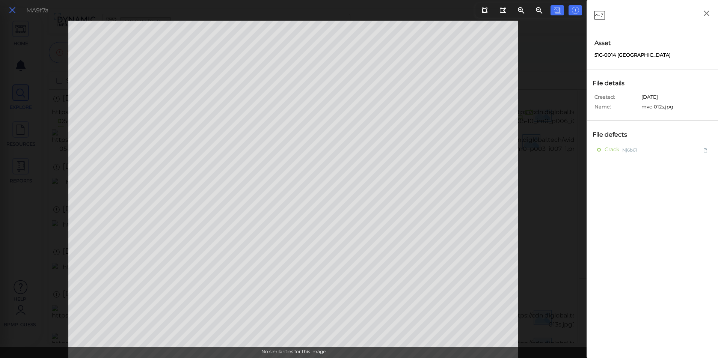
click at [17, 11] on button at bounding box center [12, 10] width 13 height 11
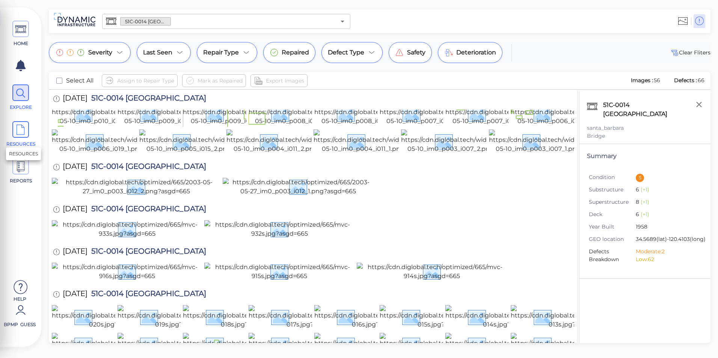
click at [21, 133] on icon at bounding box center [20, 130] width 11 height 17
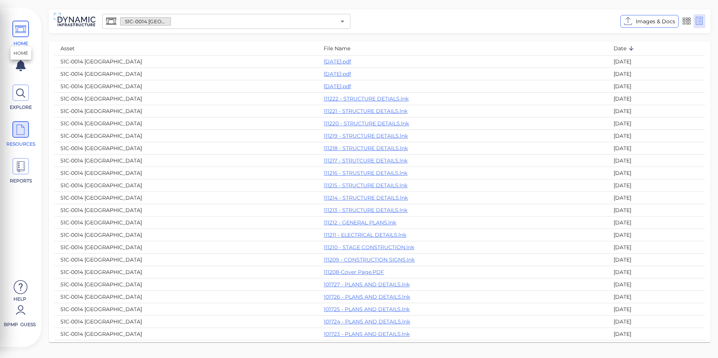
click at [20, 35] on icon at bounding box center [20, 29] width 11 height 17
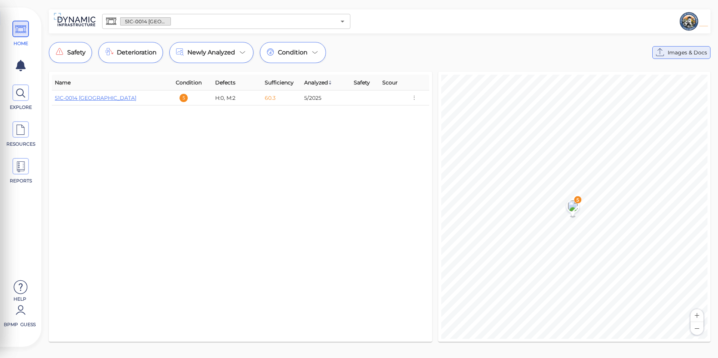
click at [664, 54] on icon at bounding box center [660, 53] width 12 height 12
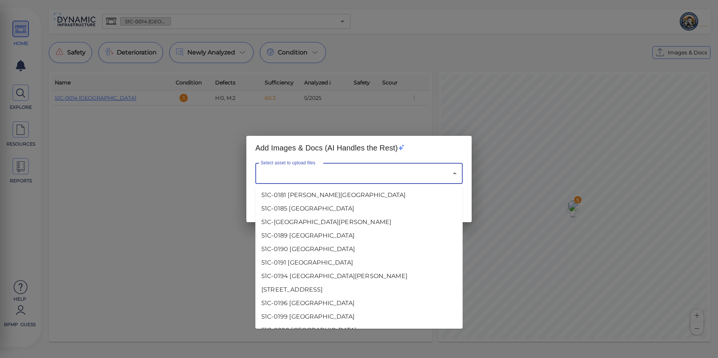
click at [387, 172] on input "Select asset to upload files" at bounding box center [349, 173] width 180 height 14
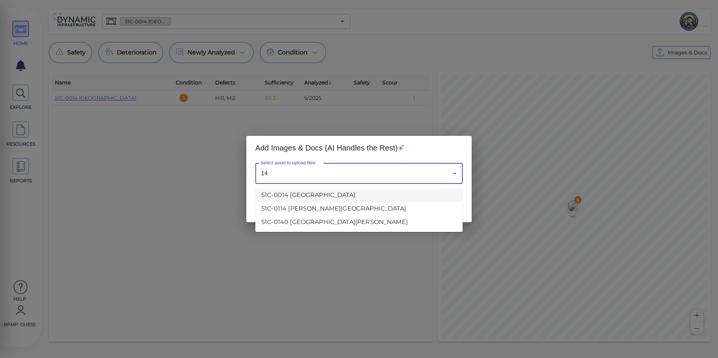
click at [347, 194] on li "51C-0014 [GEOGRAPHIC_DATA]" at bounding box center [358, 196] width 207 height 14
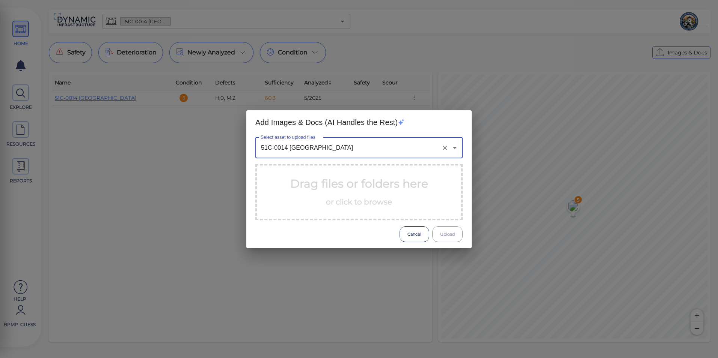
type input "51C-0014 [GEOGRAPHIC_DATA]"
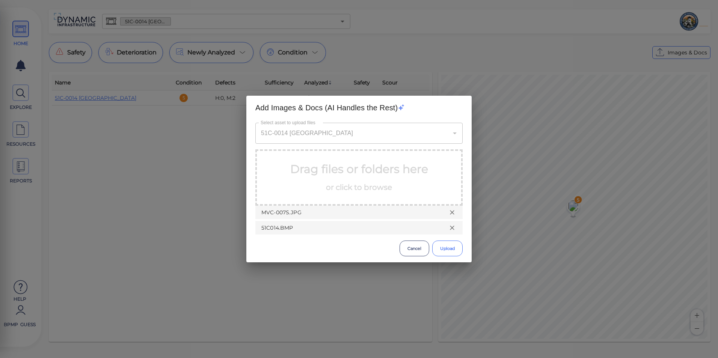
click at [450, 254] on button "Upload" at bounding box center [447, 249] width 30 height 16
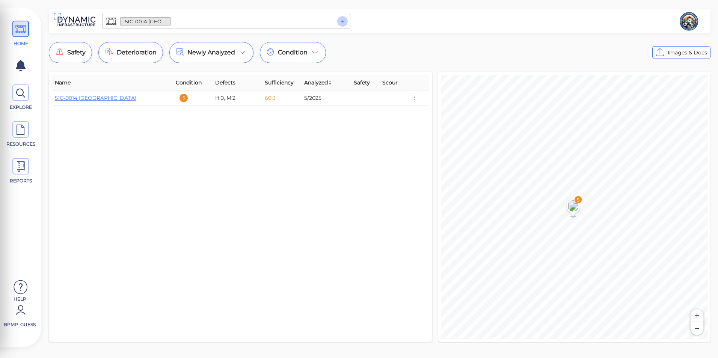
click at [342, 20] on icon "Open" at bounding box center [342, 21] width 9 height 9
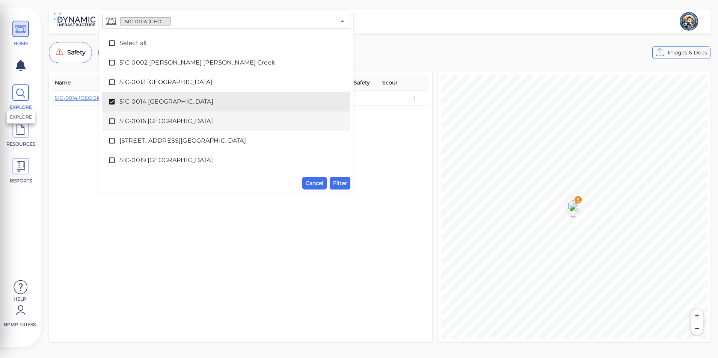
click at [16, 93] on icon at bounding box center [20, 93] width 11 height 17
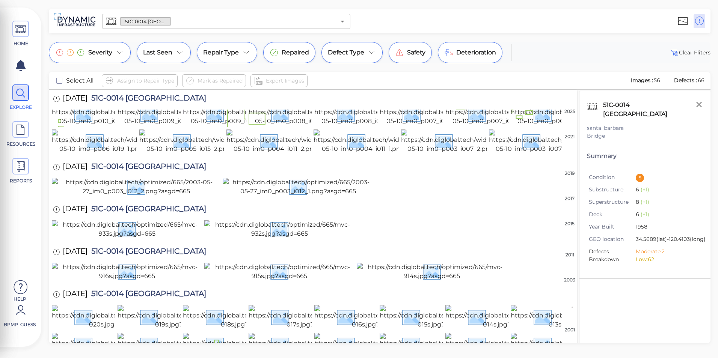
scroll to position [1213, 0]
click at [89, 333] on img at bounding box center [118, 345] width 132 height 24
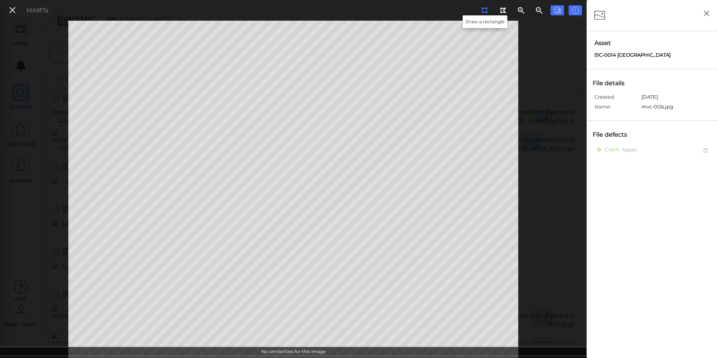
click at [480, 12] on button at bounding box center [485, 10] width 14 height 10
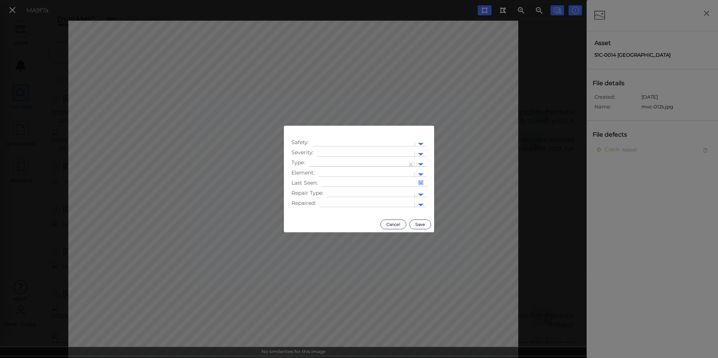
click at [419, 161] on div at bounding box center [421, 164] width 12 height 9
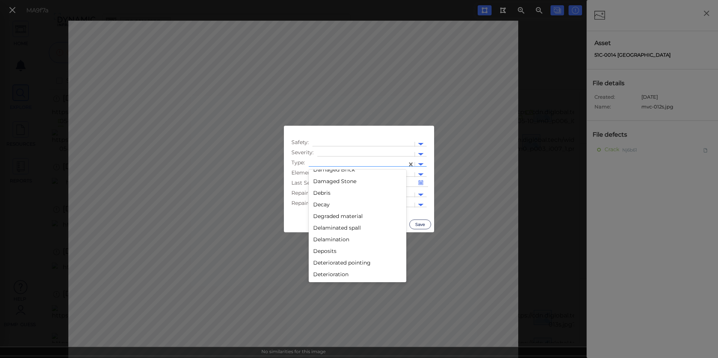
scroll to position [338, 0]
click at [421, 165] on div at bounding box center [421, 164] width 6 height 3
click at [359, 223] on div "Sink And Displacement" at bounding box center [358, 225] width 98 height 12
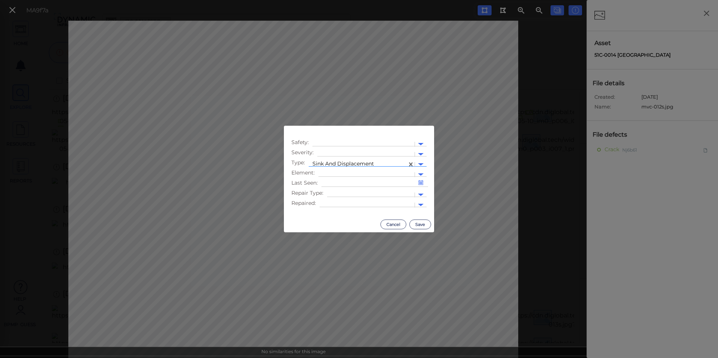
click at [424, 163] on div at bounding box center [421, 164] width 12 height 9
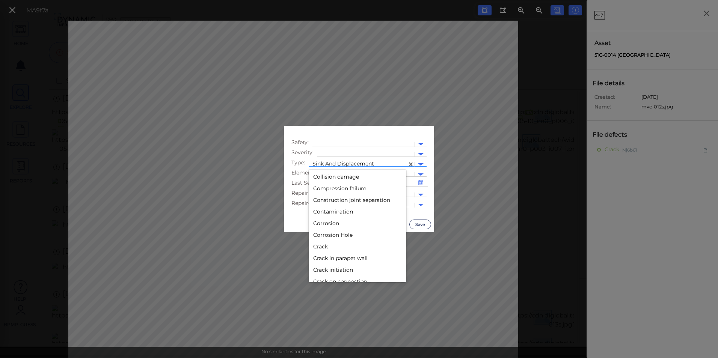
scroll to position [100, 0]
click at [329, 212] on div "Construction joint separation" at bounding box center [358, 213] width 98 height 12
click at [420, 162] on div at bounding box center [421, 164] width 12 height 9
click at [369, 201] on div "Asphalt Failure Above Buried Joint" at bounding box center [358, 205] width 98 height 20
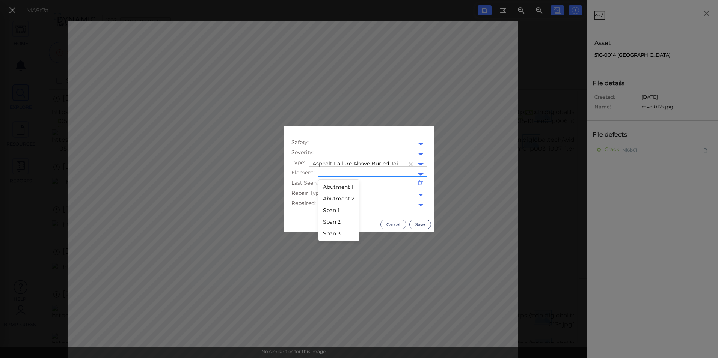
click at [422, 169] on div at bounding box center [421, 174] width 12 height 11
click at [423, 158] on div at bounding box center [421, 154] width 12 height 9
click at [340, 178] on div "Low" at bounding box center [337, 179] width 41 height 12
click at [416, 225] on button "Save" at bounding box center [420, 225] width 22 height 10
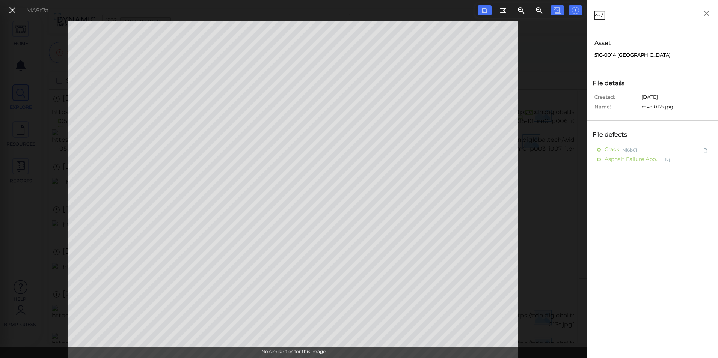
click at [19, 13] on div "MA9f7a" at bounding box center [27, 10] width 50 height 16
click at [16, 12] on icon at bounding box center [12, 10] width 8 height 10
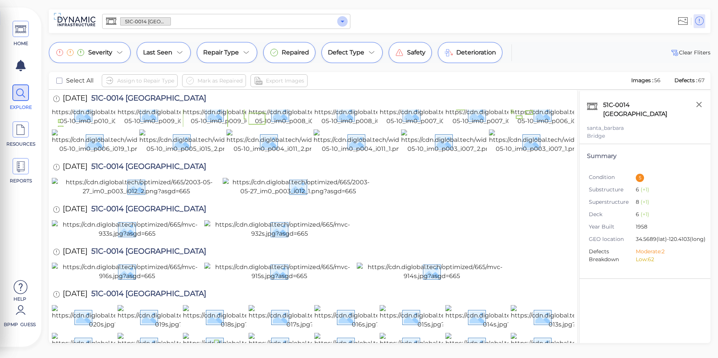
click at [342, 21] on icon "Open" at bounding box center [343, 22] width 4 height 2
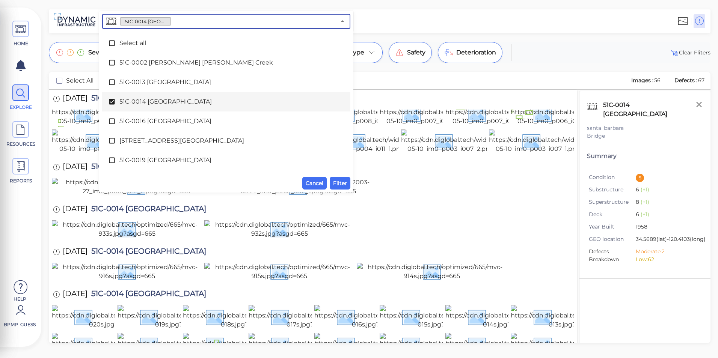
click at [169, 95] on div "51C-0014 [GEOGRAPHIC_DATA]" at bounding box center [226, 101] width 236 height 15
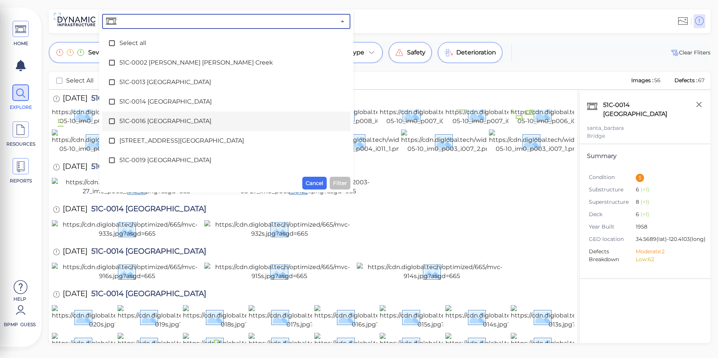
click at [153, 123] on span "51C-0016 [GEOGRAPHIC_DATA]" at bounding box center [226, 121] width 214 height 9
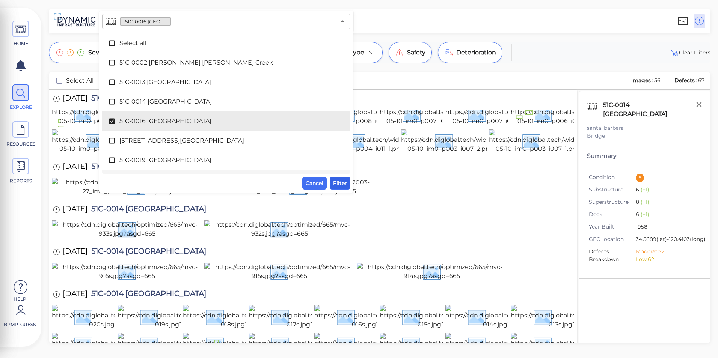
click at [343, 182] on span "Filter" at bounding box center [340, 183] width 14 height 9
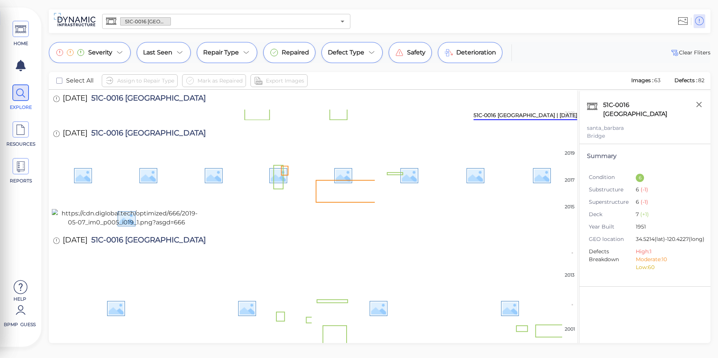
scroll to position [113, 0]
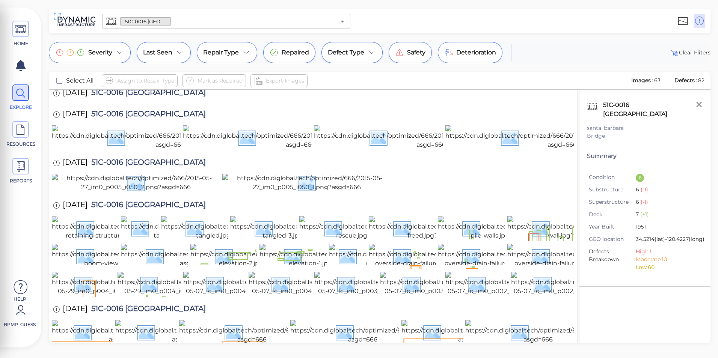
click at [205, 70] on img at bounding box center [254, 58] width 142 height 24
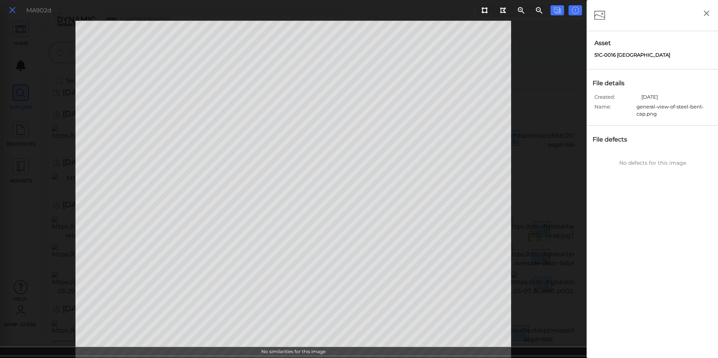
click at [14, 10] on icon at bounding box center [12, 10] width 8 height 10
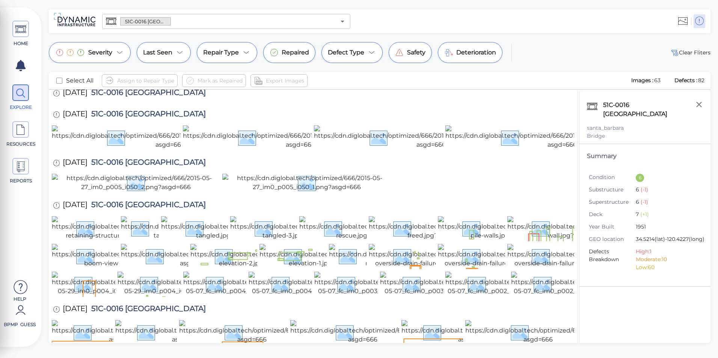
click at [161, 70] on img at bounding box center [183, 58] width 134 height 24
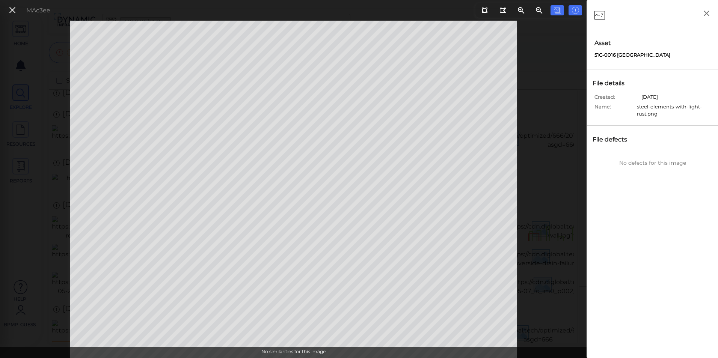
drag, startPoint x: 10, startPoint y: 9, endPoint x: 29, endPoint y: 57, distance: 51.9
click at [10, 8] on icon at bounding box center [12, 10] width 8 height 10
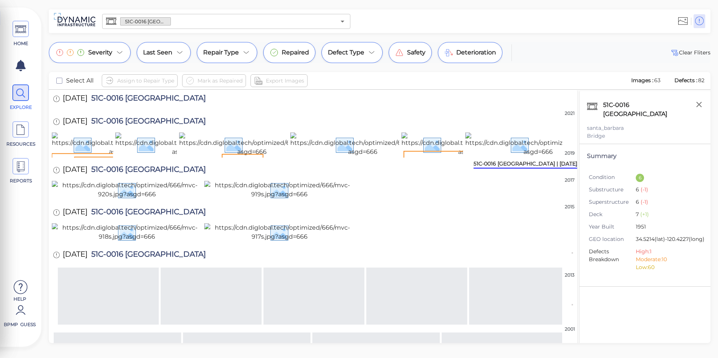
scroll to position [338, 0]
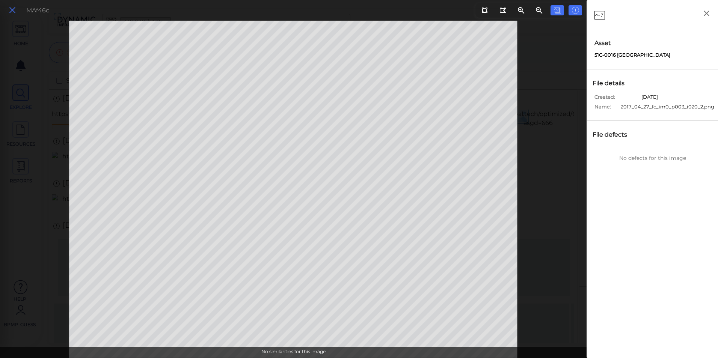
click at [13, 11] on icon at bounding box center [12, 10] width 8 height 10
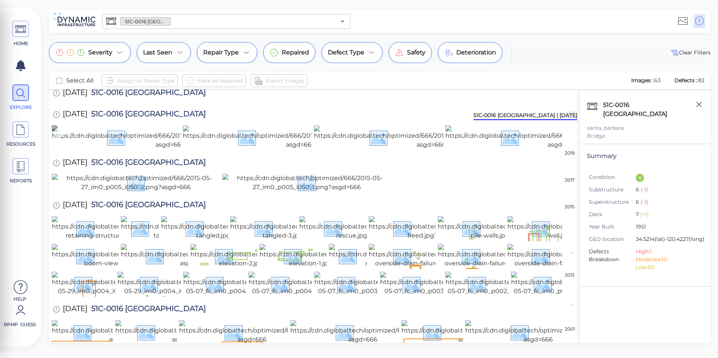
scroll to position [75, 0]
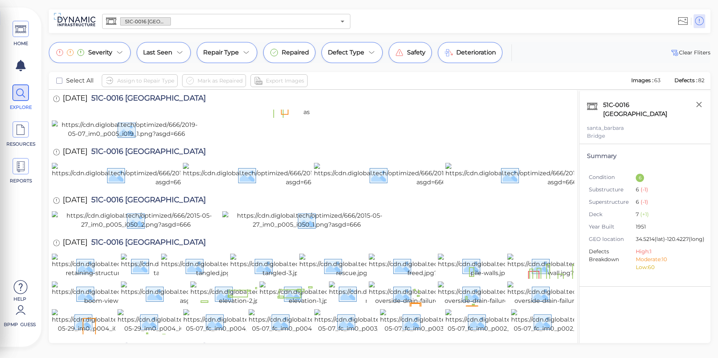
click at [156, 108] on img at bounding box center [183, 96] width 134 height 24
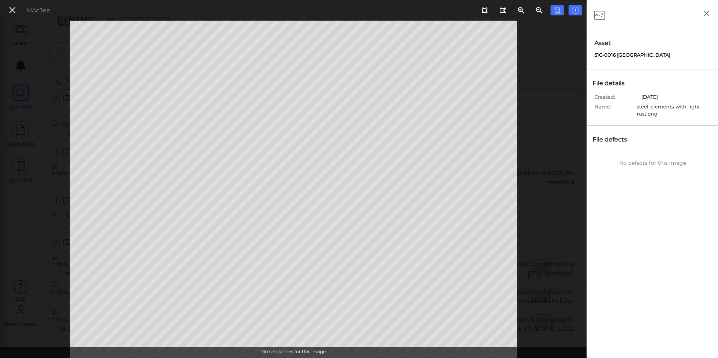
click at [8, 16] on div "MAc3ee" at bounding box center [28, 10] width 52 height 16
click at [8, 12] on button at bounding box center [12, 10] width 13 height 11
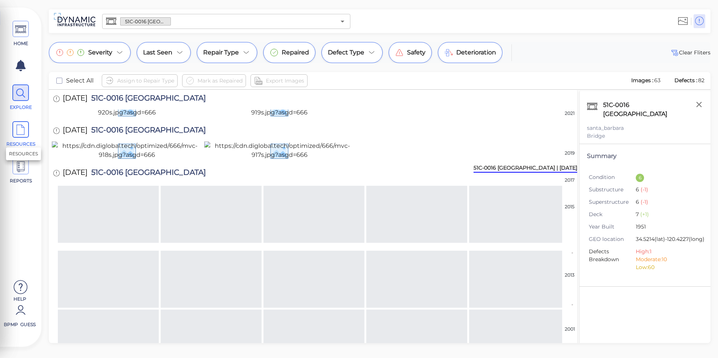
scroll to position [345, 0]
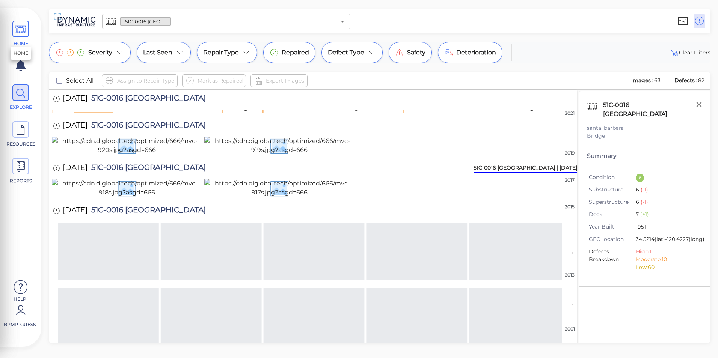
click at [24, 35] on icon at bounding box center [20, 29] width 11 height 17
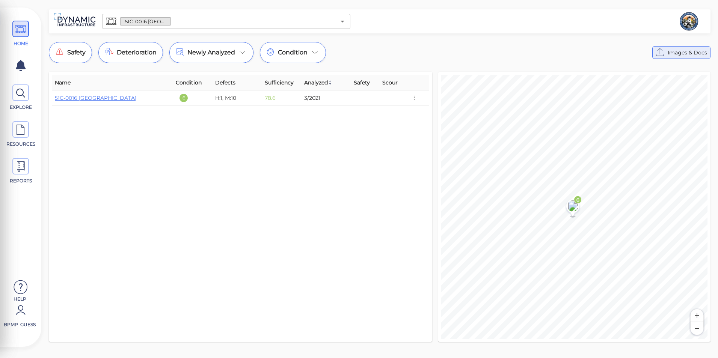
click at [661, 53] on icon at bounding box center [660, 53] width 12 height 12
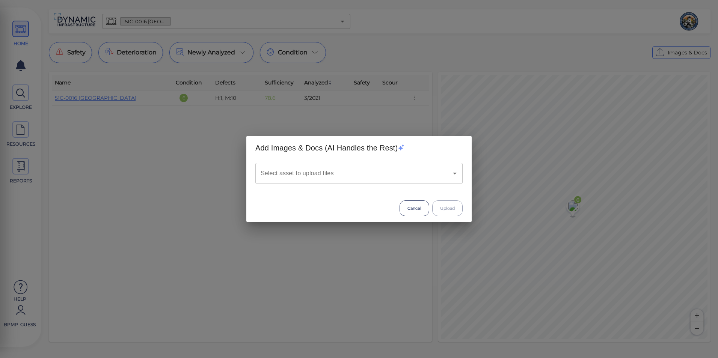
click at [401, 168] on input "Select asset to upload files" at bounding box center [349, 173] width 180 height 14
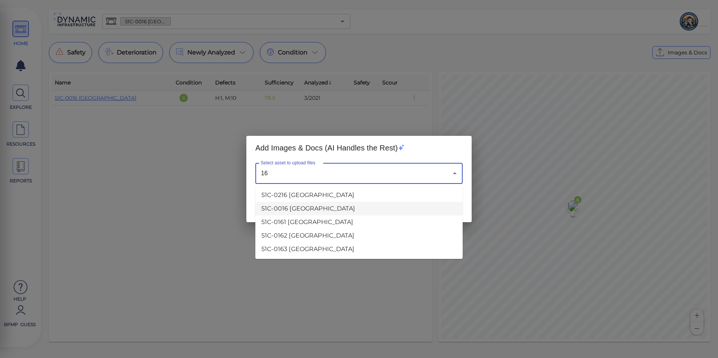
click at [356, 208] on li "51C-0016 [GEOGRAPHIC_DATA]" at bounding box center [358, 209] width 207 height 14
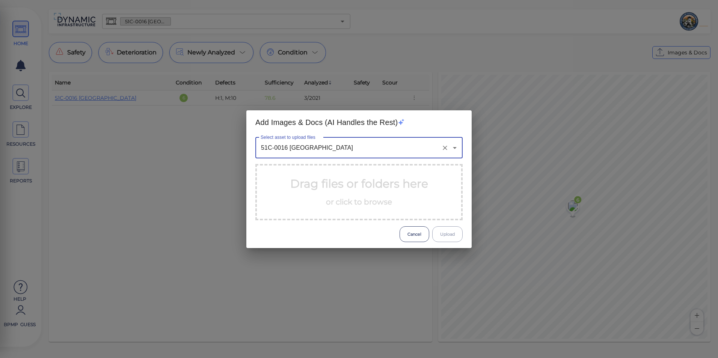
type input "51C-0016 [GEOGRAPHIC_DATA]"
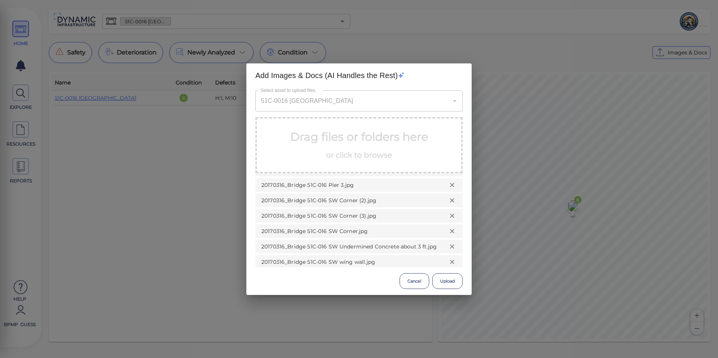
scroll to position [120, 0]
click at [439, 278] on button "Upload" at bounding box center [447, 281] width 30 height 16
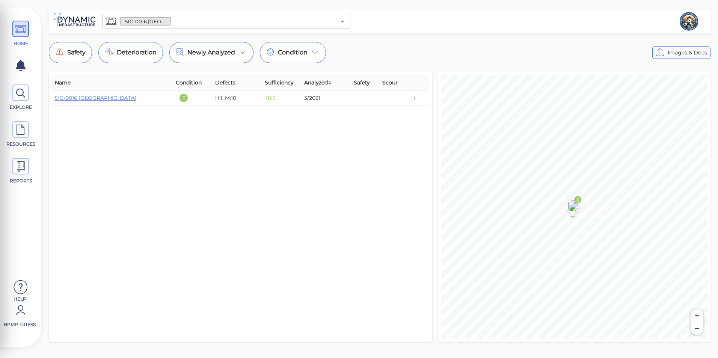
click at [440, 278] on div "© Mapbox © OpenStreetMap Improve this map 6" at bounding box center [574, 207] width 272 height 270
click at [21, 97] on icon at bounding box center [20, 93] width 11 height 17
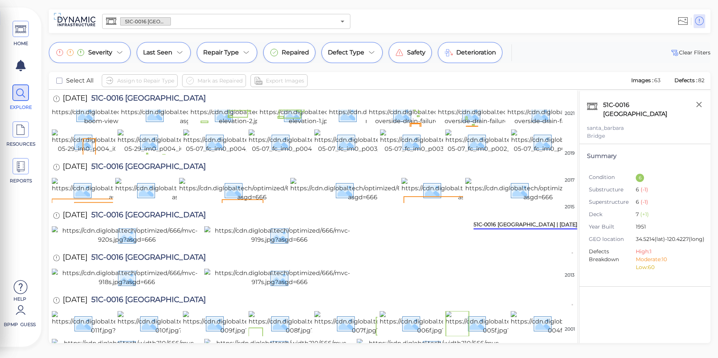
scroll to position [604, 0]
click at [20, 321] on icon at bounding box center [20, 310] width 15 height 23
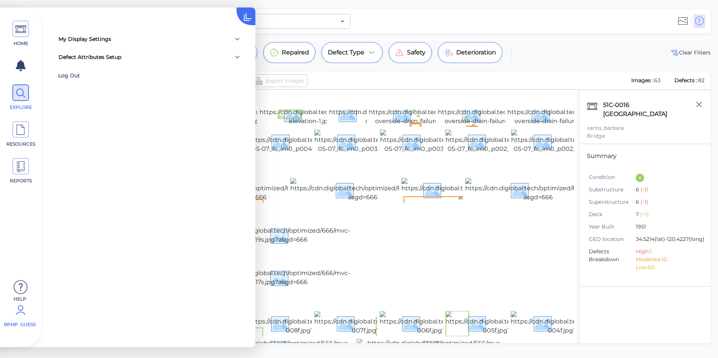
click at [81, 77] on div "Log Out" at bounding box center [107, 76] width 98 height 12
